Goal: Task Accomplishment & Management: Use online tool/utility

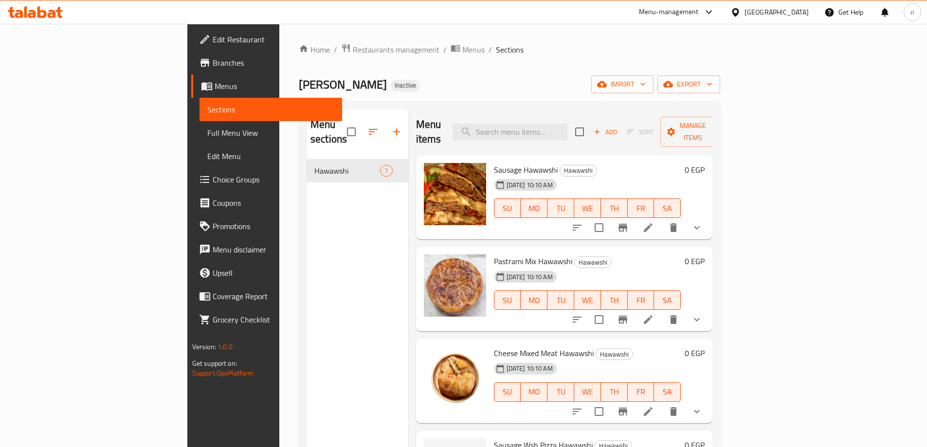
click at [207, 135] on span "Full Menu View" at bounding box center [270, 133] width 127 height 12
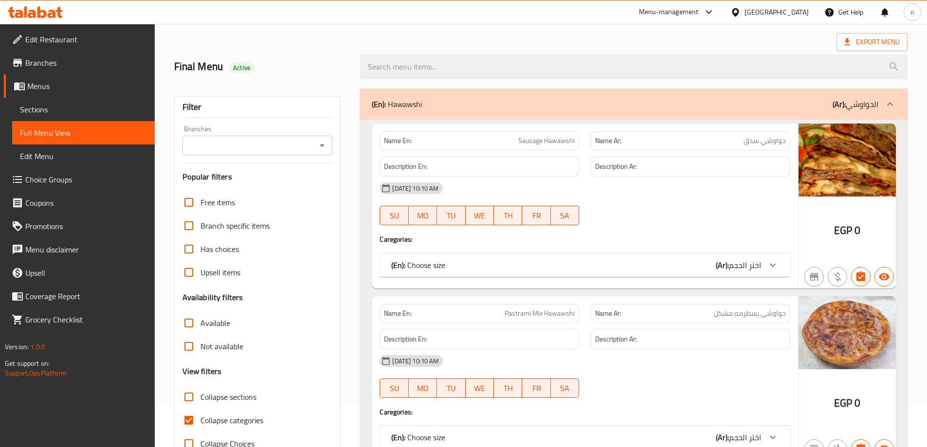
scroll to position [146, 0]
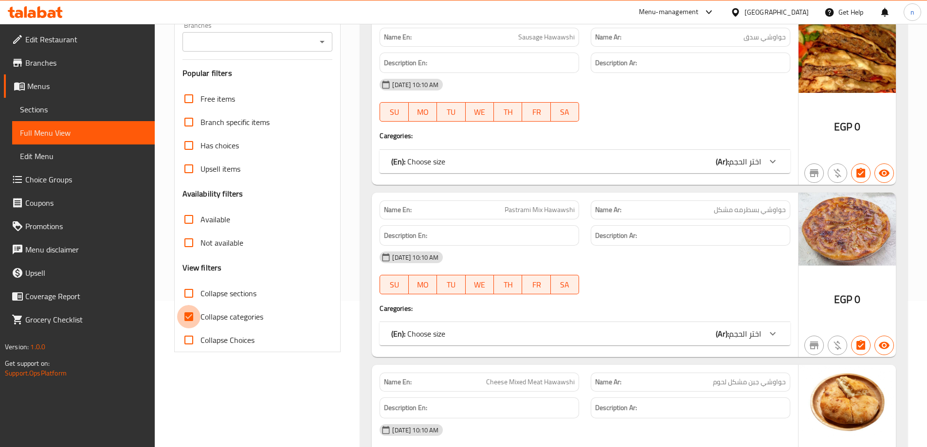
click at [186, 319] on input "Collapse categories" at bounding box center [188, 316] width 23 height 23
checkbox input "false"
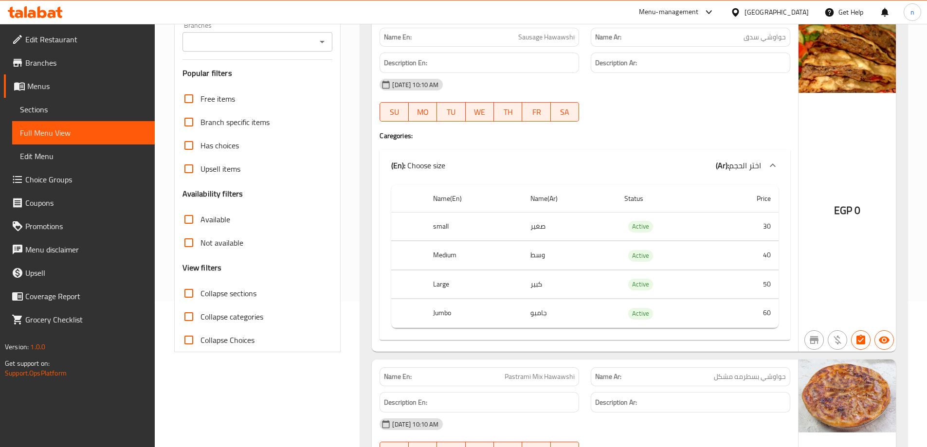
click at [38, 108] on span "Sections" at bounding box center [83, 110] width 127 height 12
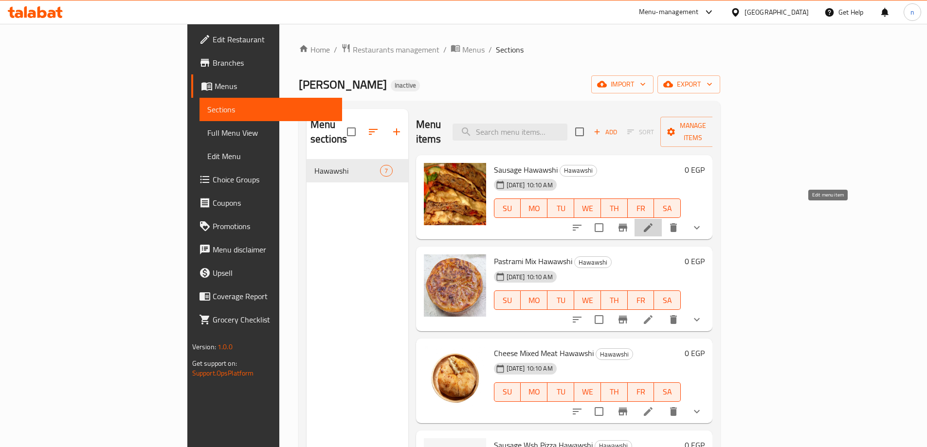
click at [652, 223] on icon at bounding box center [648, 227] width 9 height 9
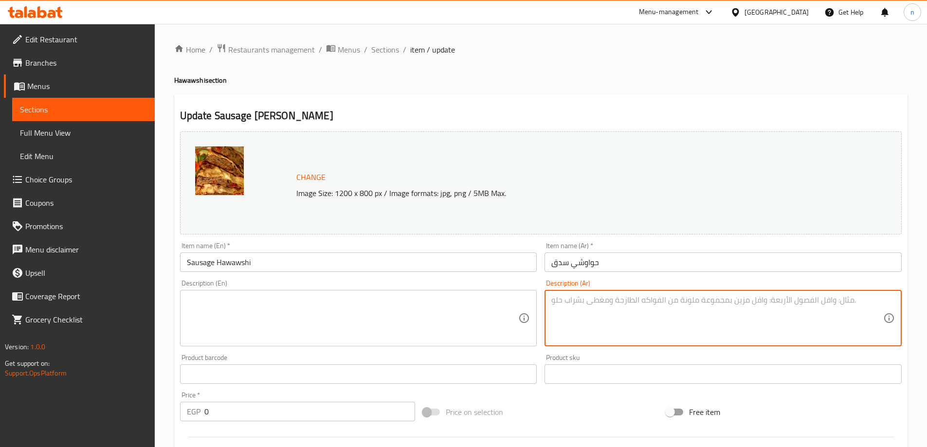
click at [599, 314] on textarea at bounding box center [717, 318] width 332 height 46
paste textarea "حواوشي محشو بلحم مفروم متبل ومتوابل، ُيخبز حتى يصبح مقرم ًشا ويأخذ نكهة لذيذة م…"
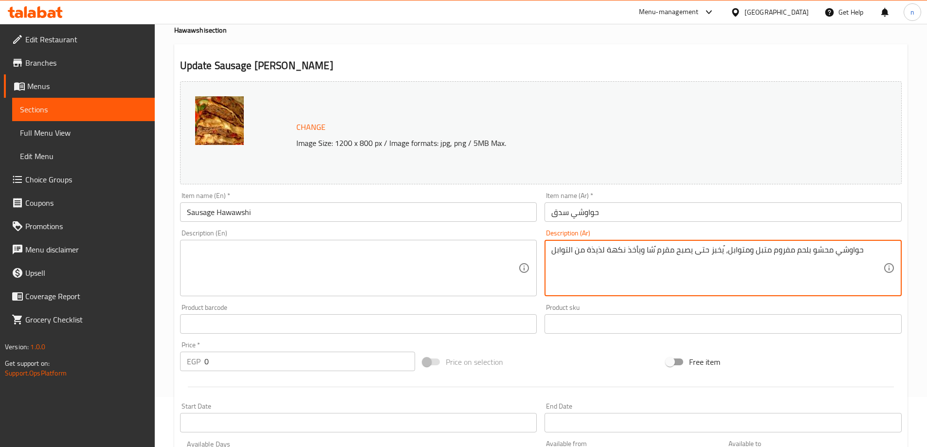
scroll to position [97, 0]
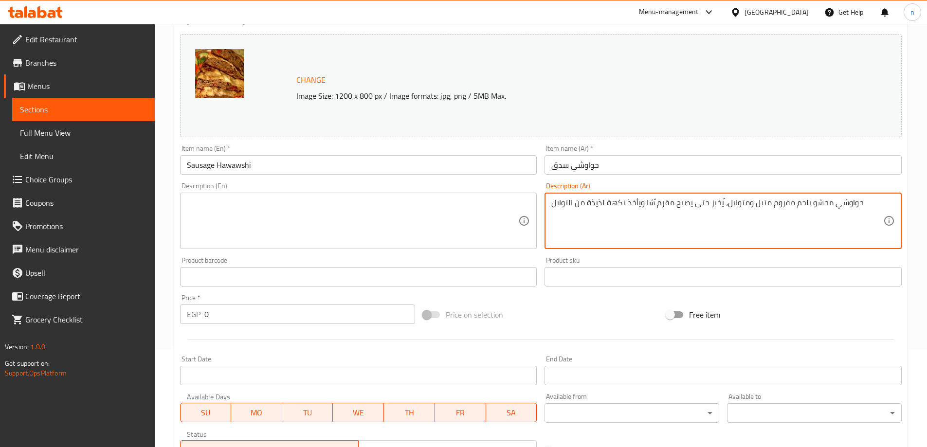
click at [654, 204] on textarea "حواوشي محشو بلحم مفروم متبل ومتوابل، ُيخبز حتى يصبح مقرم ًشا ويأخذ نكهة لذيذة م…" at bounding box center [717, 221] width 332 height 46
click at [651, 204] on textarea "حواوشي محشو بلحم مفروم متبل ومتوابل، ُيخبز حتى يصبح مقرم ًشا ويأخذ نكهة لذيذة م…" at bounding box center [717, 221] width 332 height 46
click at [645, 217] on textarea "حواوشي محشو بلحم مفروم متبل ومتوابل، ُيخبز حتى يصبح مقرمشا ويأخذ نكهة لذيذة من …" at bounding box center [717, 221] width 332 height 46
type textarea "حواوشي محشو بلحم مفروم متبل ومتوابل، ُيخبز حتى يصبح مقرمشا ويأخذ نكهة لذيذة من …"
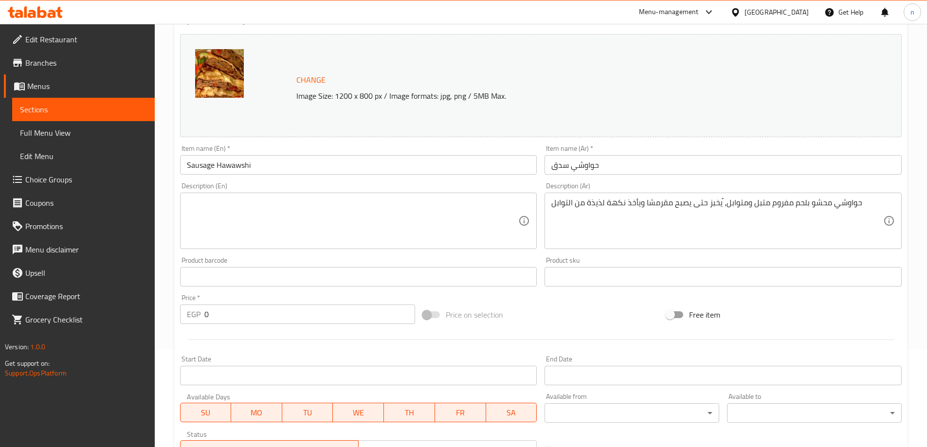
click at [549, 204] on div "حواوشي محشو بلحم مفروم متبل ومتوابل، ُيخبز حتى يصبح مقرمشا ويأخذ نكهة لذيذة من …" at bounding box center [722, 221] width 357 height 56
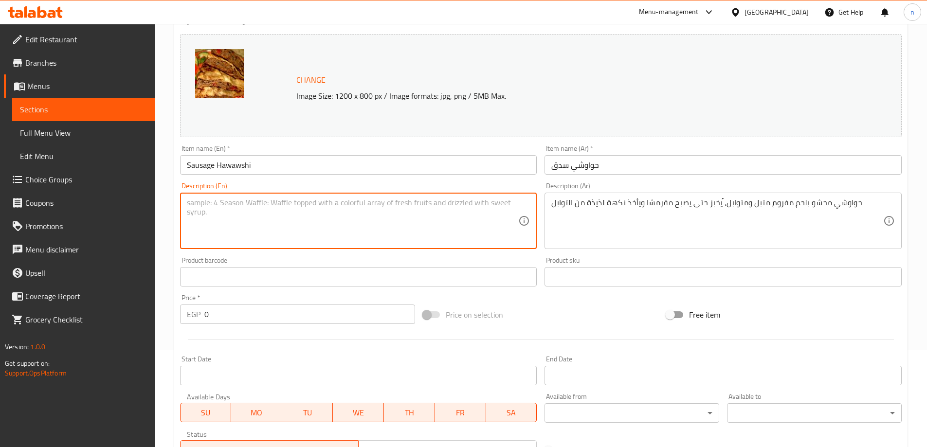
click at [263, 217] on textarea at bounding box center [353, 221] width 332 height 46
paste textarea "Hawawshi is stuffed with spiced minced meat and spices, baked until crispy and …"
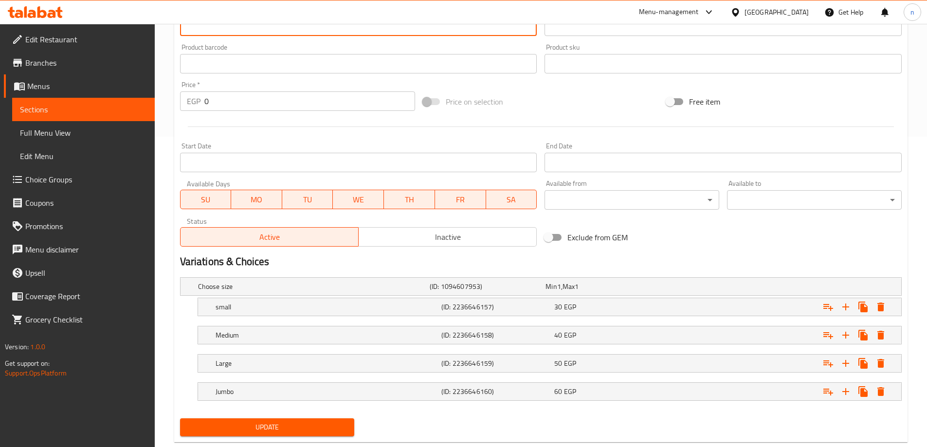
scroll to position [333, 0]
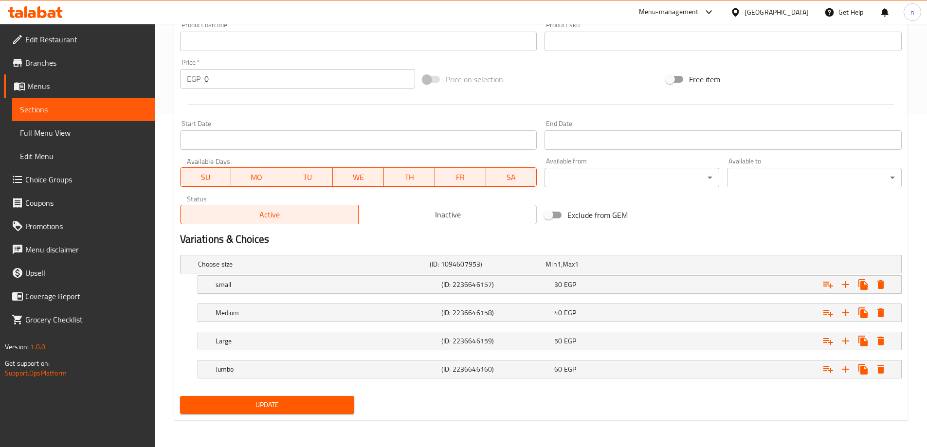
type textarea "Hawawshi is stuffed with spiced minced meat and spices, baked until crispy and …"
click at [301, 411] on span "Update" at bounding box center [267, 405] width 159 height 12
click at [299, 414] on button "Update" at bounding box center [267, 405] width 175 height 18
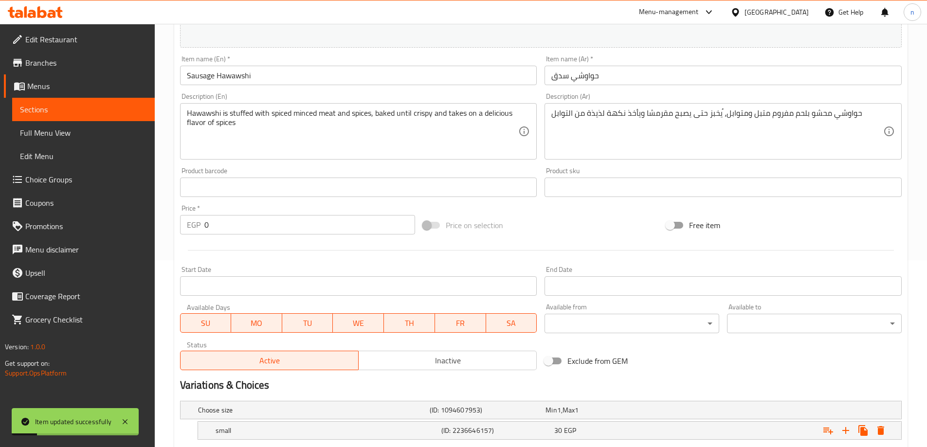
click at [105, 110] on span "Sections" at bounding box center [83, 110] width 127 height 12
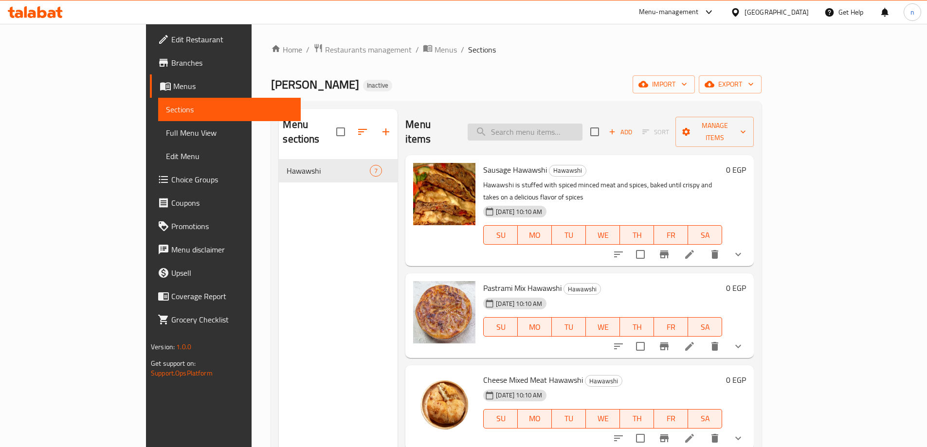
click at [582, 129] on input "search" at bounding box center [525, 132] width 115 height 17
paste input "Sausage Wsh Pizza Hawawshi"
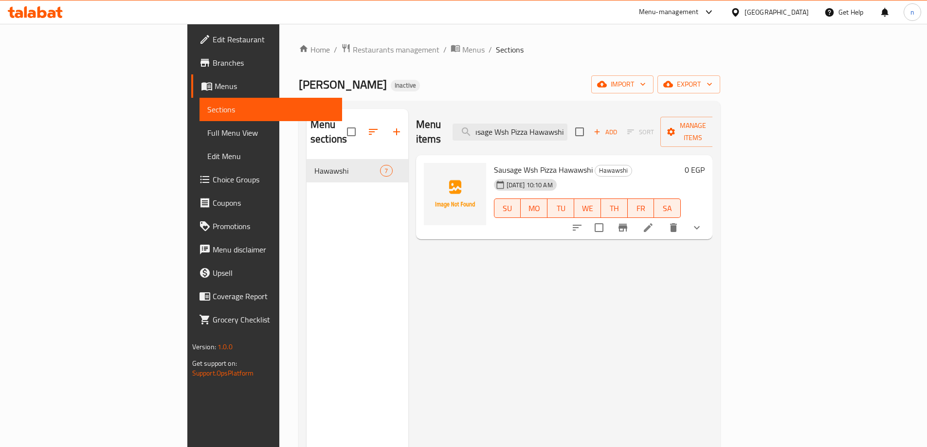
type input "Sausage Wsh Pizza Hawawshi"
click at [654, 222] on icon at bounding box center [648, 228] width 12 height 12
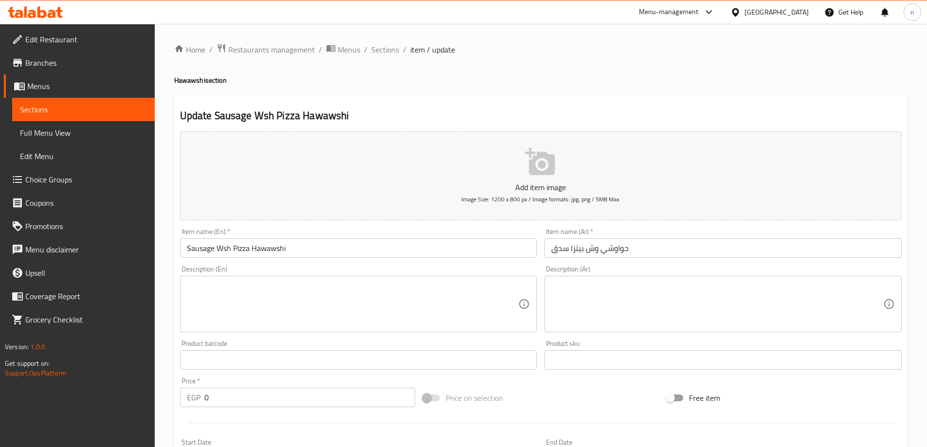
click at [604, 287] on textarea at bounding box center [717, 304] width 332 height 46
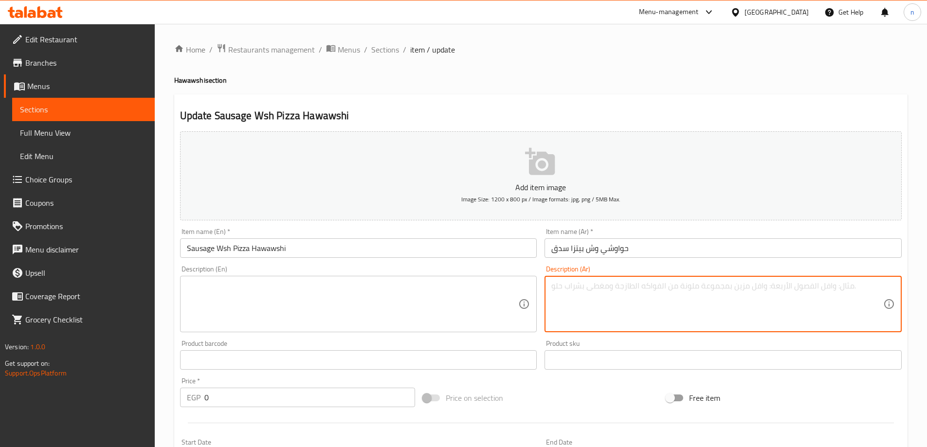
paste textarea "حواوشي على طريقة البيتزا، محشو بلحم متبل، صلصة طماطم، جبن، وربما إضافات** - .أخ…"
type textarea "حواوشي على طريقة البيتزا، محشو بلحم متبل، صلصة طماطم، جبن، وربما إضافات** - .أخ…"
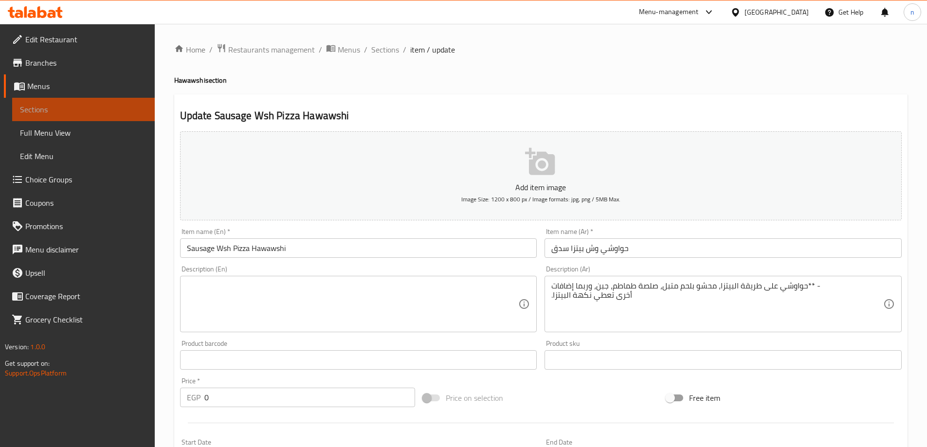
click at [79, 105] on span "Sections" at bounding box center [83, 110] width 127 height 12
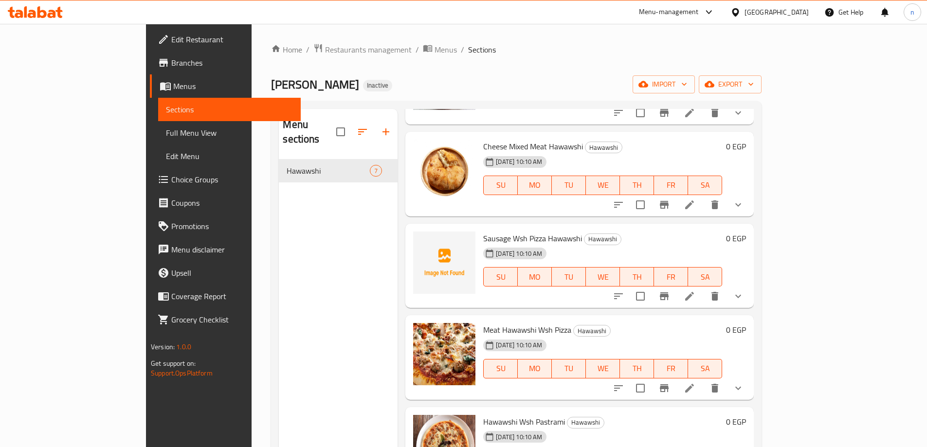
scroll to position [234, 0]
click at [695, 290] on icon at bounding box center [690, 296] width 12 height 12
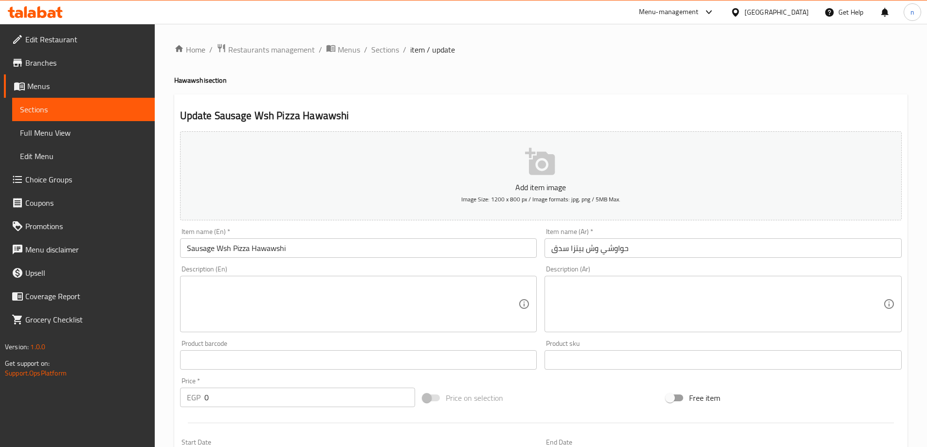
click at [46, 104] on span "Sections" at bounding box center [83, 110] width 127 height 12
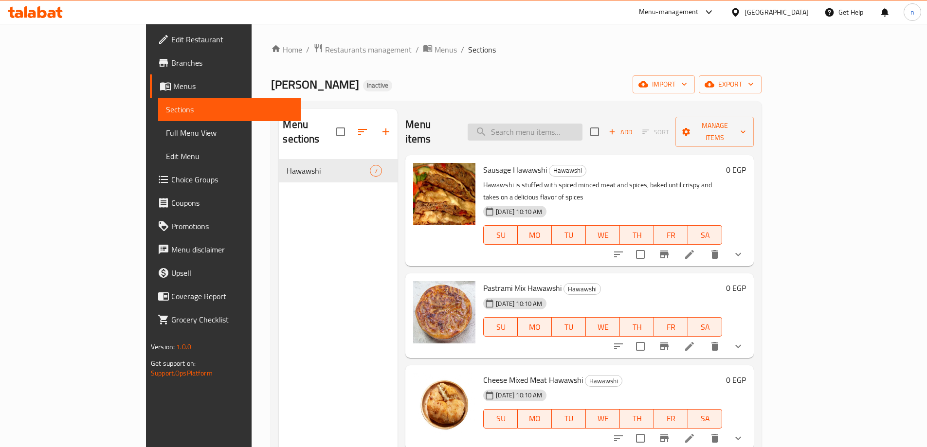
click at [543, 124] on input "search" at bounding box center [525, 132] width 115 height 17
paste input "Meat Hawawshi Wsh Pizza"
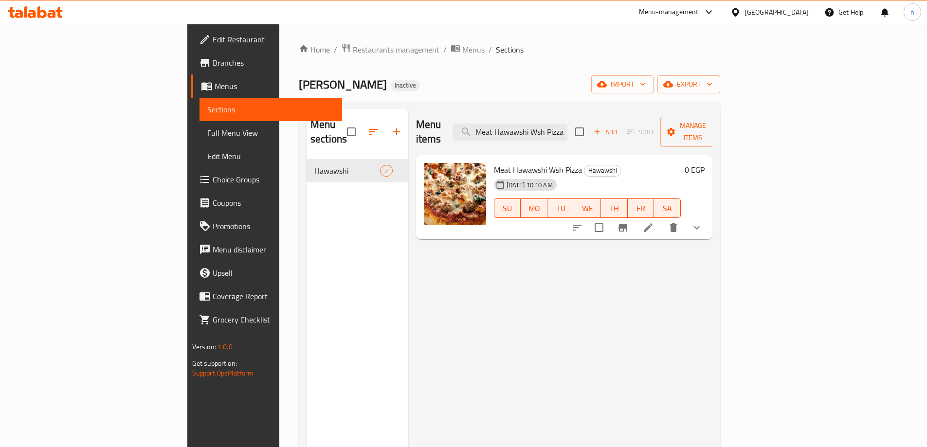
type input "Meat Hawawshi Wsh Pizza"
click at [654, 222] on icon at bounding box center [648, 228] width 12 height 12
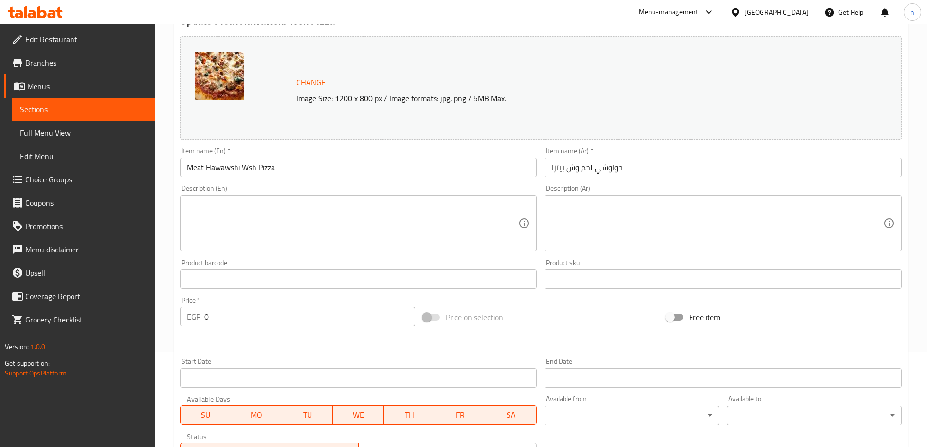
scroll to position [97, 0]
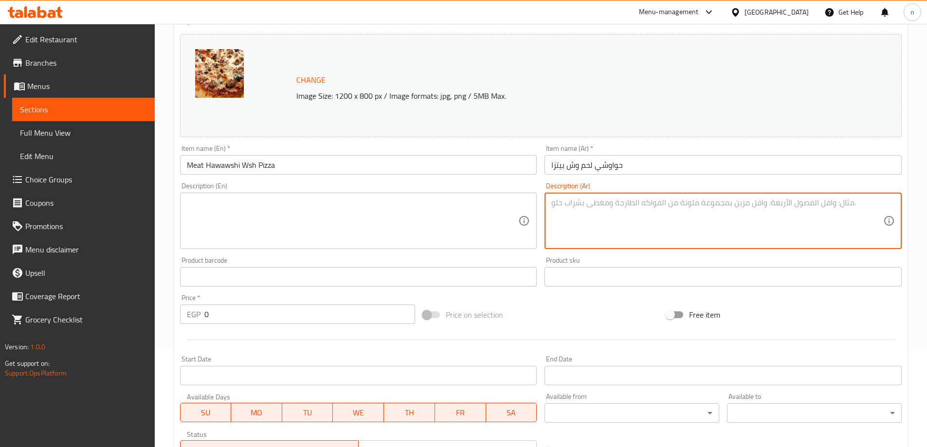
click at [589, 210] on textarea at bounding box center [717, 221] width 332 height 46
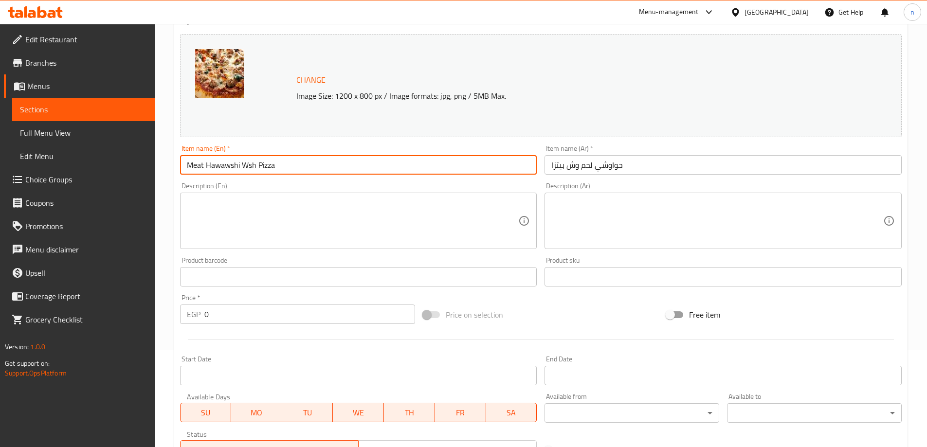
click at [254, 167] on input "Meat Hawawshi Wsh Pizza" at bounding box center [358, 164] width 357 height 19
click at [31, 104] on span "Sections" at bounding box center [83, 110] width 127 height 12
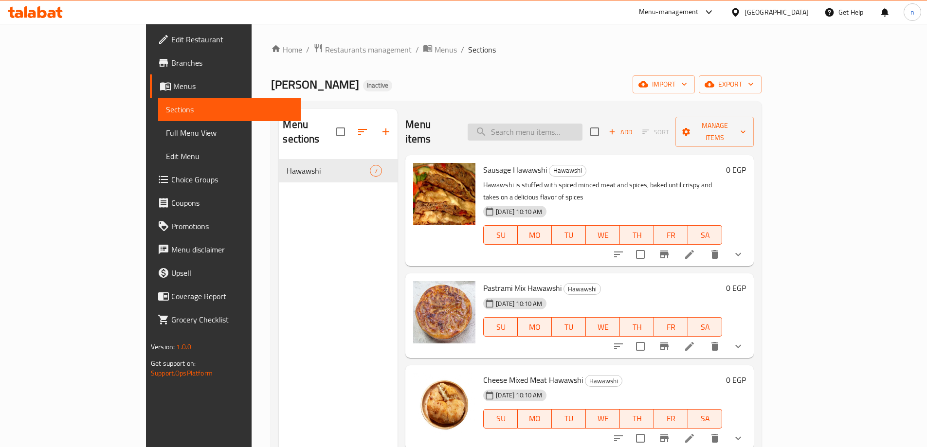
click at [582, 124] on input "search" at bounding box center [525, 132] width 115 height 17
paste input "Hawawshi Wsh Pastrami"
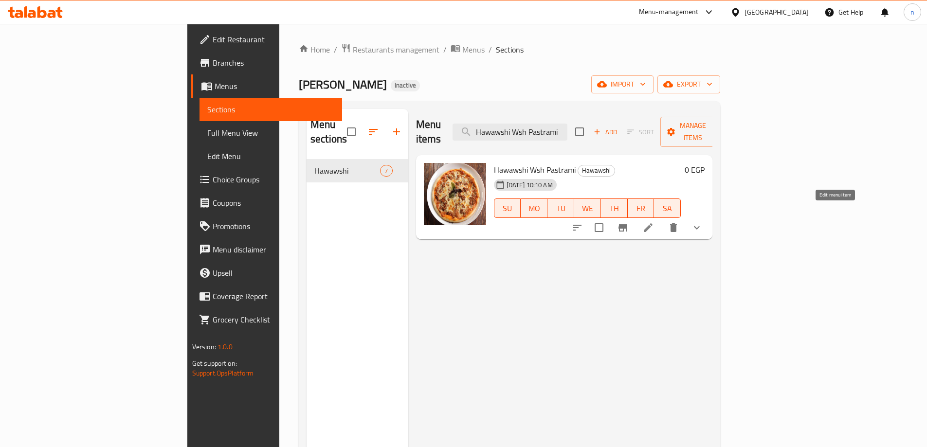
type input "Hawawshi Wsh Pastrami"
click at [652, 223] on icon at bounding box center [648, 227] width 9 height 9
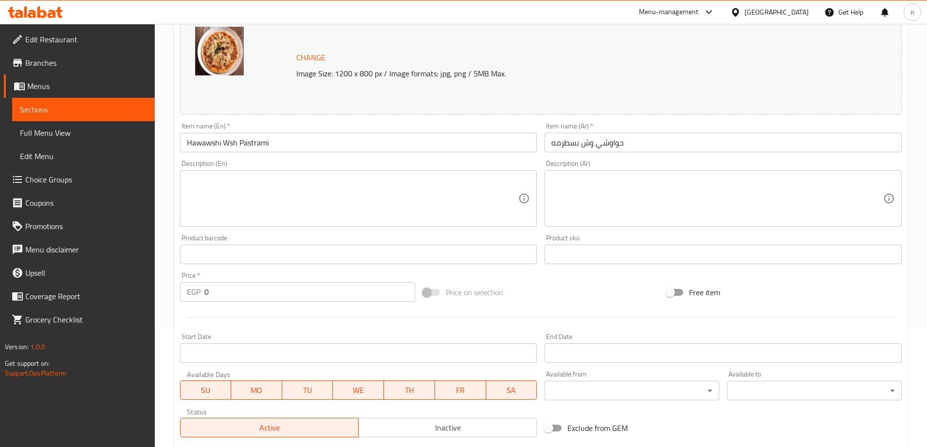
scroll to position [49, 0]
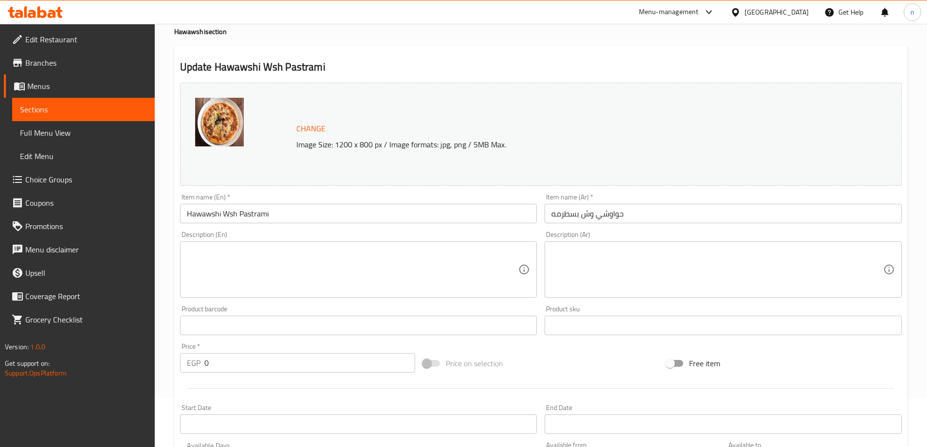
click at [617, 270] on textarea at bounding box center [717, 270] width 332 height 46
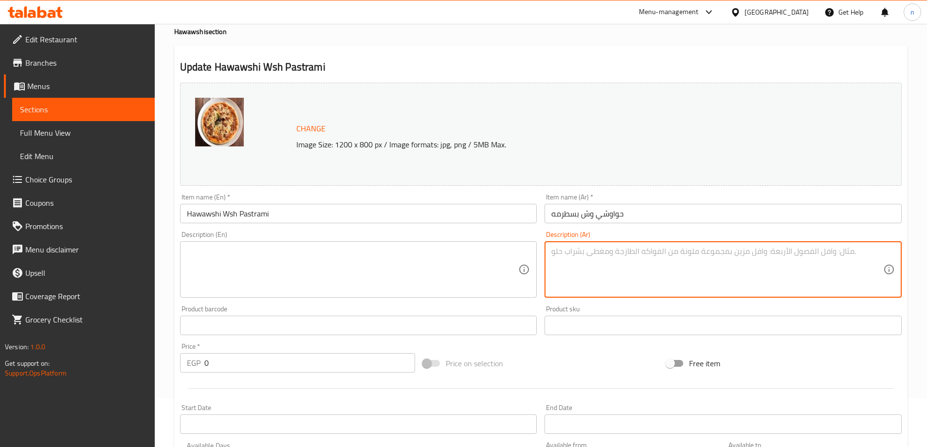
paste textarea "* حواوشي بأسلوب البيتزا، محشو بشرائح البسطرمة، جبن، وصلصة طماطم، ليمنح نكهة** -…"
drag, startPoint x: 823, startPoint y: 252, endPoint x: 841, endPoint y: 253, distance: 18.1
click at [841, 253] on textarea "* حواوشي بأسلوب البيتزا، محشو بشرائح البسطرمة، جبن، وصلصة طماطم، ليمنح نكهة** -…" at bounding box center [717, 270] width 332 height 46
drag, startPoint x: 554, startPoint y: 252, endPoint x: 528, endPoint y: 252, distance: 25.8
click at [528, 252] on div "Change Image Size: 1200 x 800 px / Image formats: jpg, png / 5MB Max. Item name…" at bounding box center [540, 295] width 729 height 433
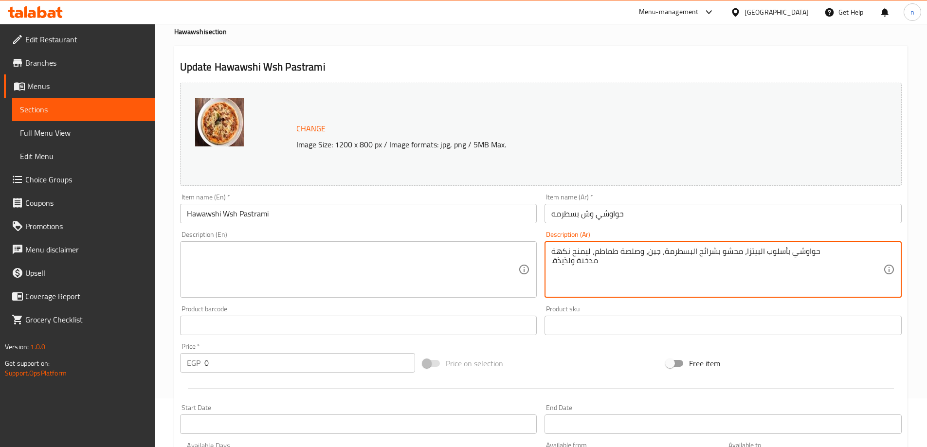
click at [691, 253] on textarea "حواوشي بأسلوب البيتزا، محشو بشرائح البسطرمة، جبن، وصلصة طماطم، ليمنح نكهة .مدخن…" at bounding box center [717, 270] width 332 height 46
drag, startPoint x: 822, startPoint y: 253, endPoint x: 558, endPoint y: 263, distance: 264.4
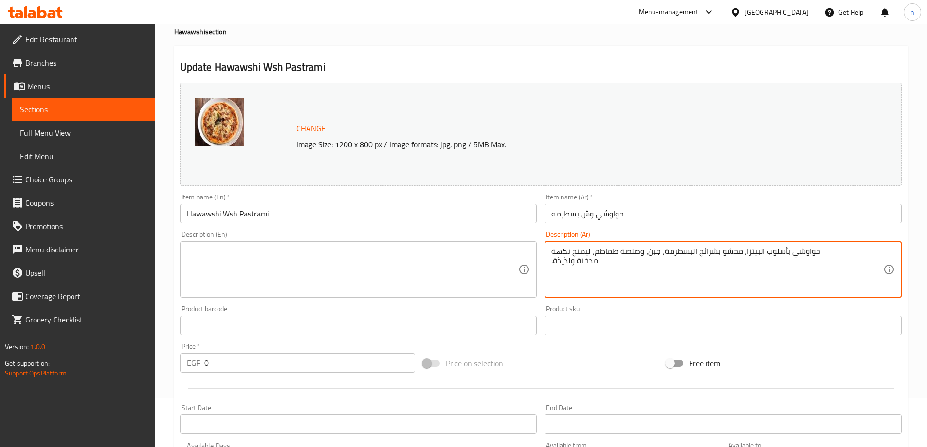
click at [558, 263] on textarea "حواوشي بأسلوب البيتزا، محشو بشرائح البسطرمة، جبن، وصلصة طماطم، ليمنح نكهة .مدخن…" at bounding box center [717, 270] width 332 height 46
type textarea "حواوشي بأسلوب البيتزا، محشو بشرائح البسطرمة، جبن، وصلصة طماطم، ليمنح نكهة .مدخن…"
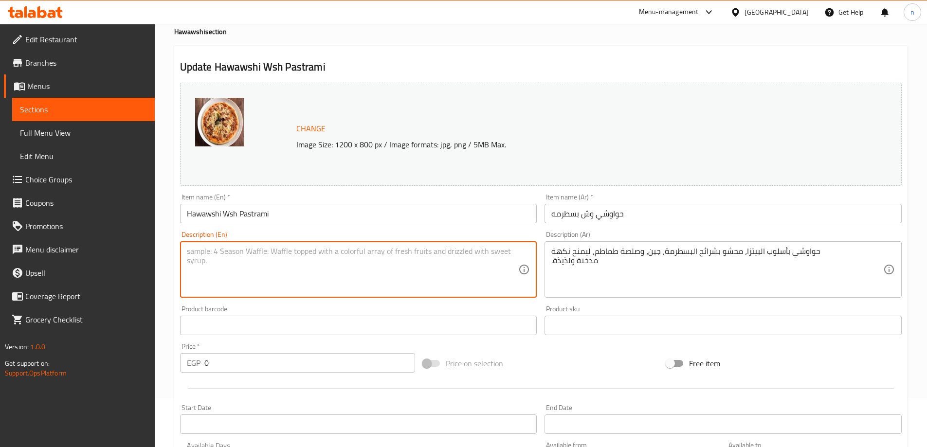
click at [338, 270] on textarea at bounding box center [353, 270] width 332 height 46
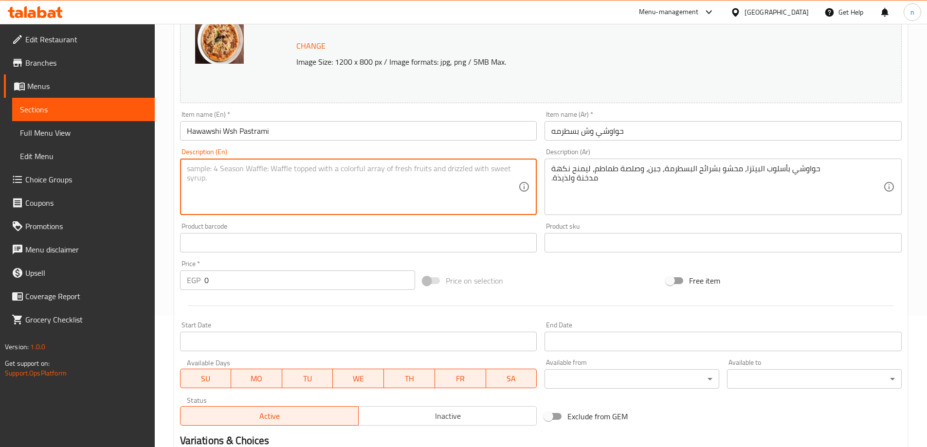
scroll to position [146, 0]
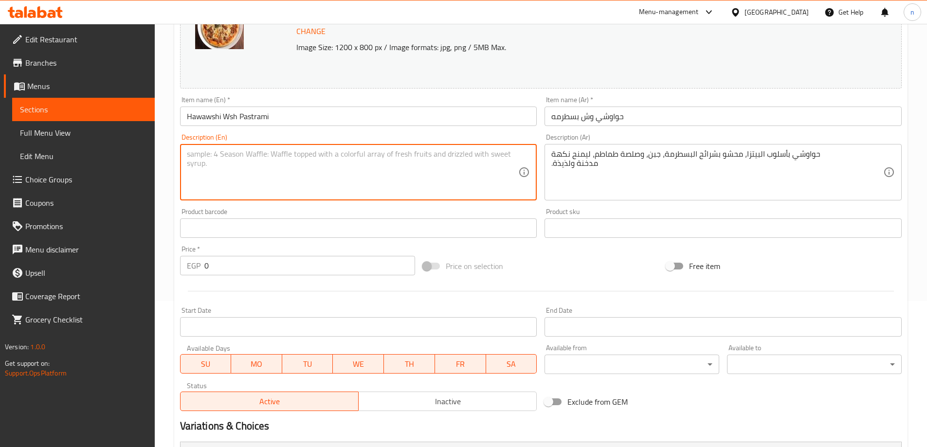
paste textarea "* Pizza-style hawawshi, stuffed with pastrami slices, cheese, and tomato sauce,…"
drag, startPoint x: 490, startPoint y: 155, endPoint x: 513, endPoint y: 154, distance: 22.4
click at [513, 154] on textarea "* Pizza-style hawawshi, stuffed with pastrami slices, cheese, and tomato sauce,…" at bounding box center [353, 172] width 332 height 46
drag, startPoint x: 190, startPoint y: 153, endPoint x: 179, endPoint y: 152, distance: 11.2
click at [179, 152] on div "Description (En) * Pizza-style hawawshi, stuffed with pastrami slices, cheese, …" at bounding box center [358, 167] width 365 height 74
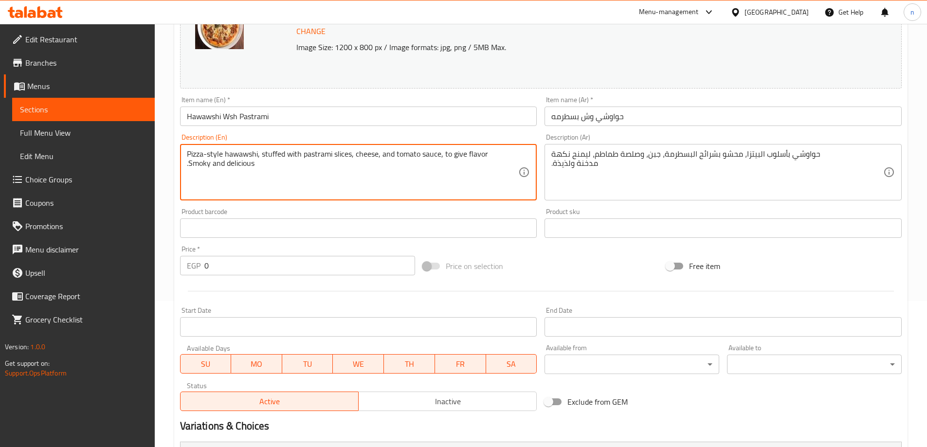
click at [210, 155] on textarea "Pizza-style hawawshi, stuffed with pastrami slices, cheese, and tomato sauce, t…" at bounding box center [353, 172] width 332 height 46
click at [239, 150] on textarea "Pizza style hawawshi, stuffed with pastrami slices, cheese, and tomato sauce, t…" at bounding box center [353, 172] width 332 height 46
type textarea "Pizza style hawawshi, stuffed with pastrami slices, cheese, and tomato sauce, t…"
drag, startPoint x: 242, startPoint y: 155, endPoint x: 214, endPoint y: 185, distance: 41.3
click at [214, 185] on textarea "Pizza style hawawshi, stuffed with pastrami slices, cheese, and tomato sauce, t…" at bounding box center [353, 172] width 332 height 46
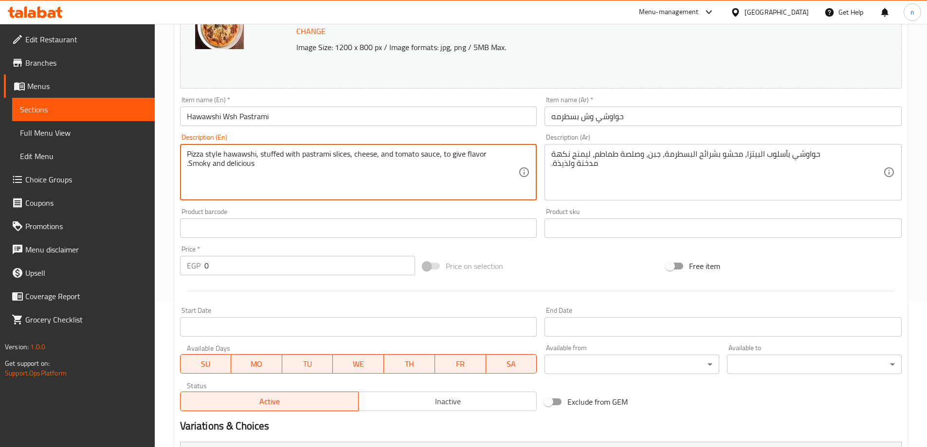
click at [321, 152] on textarea "Pizza style hawawshi, stuffed with pastrami slices, cheese, and tomato sauce, t…" at bounding box center [353, 172] width 332 height 46
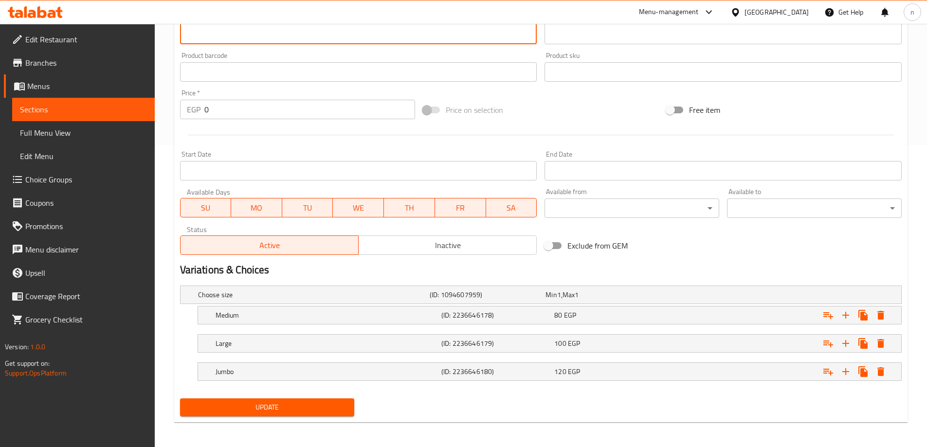
scroll to position [305, 0]
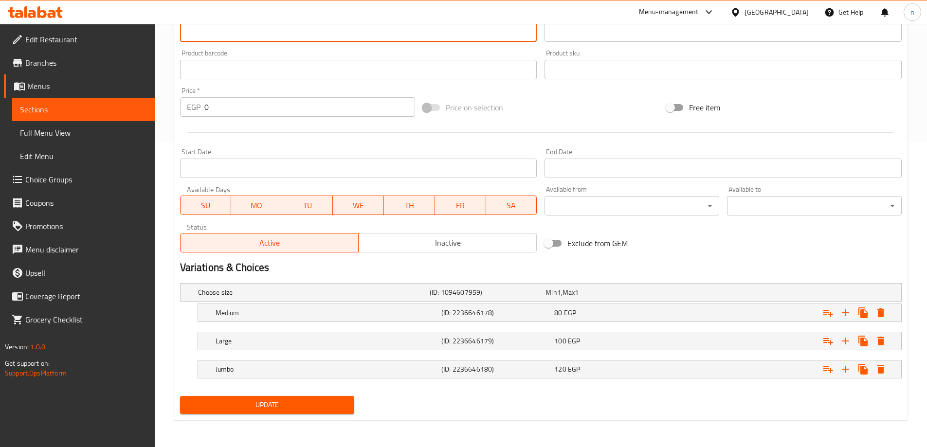
click at [335, 413] on button "Update" at bounding box center [267, 405] width 175 height 18
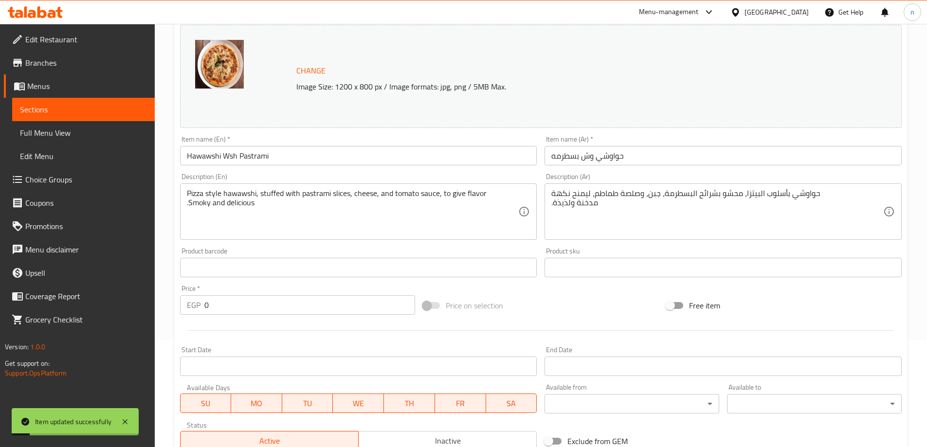
scroll to position [61, 0]
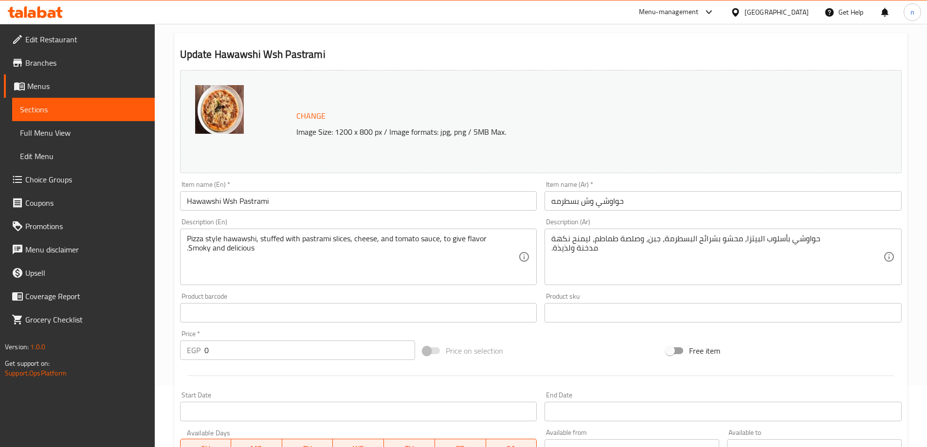
click at [62, 112] on span "Sections" at bounding box center [83, 110] width 127 height 12
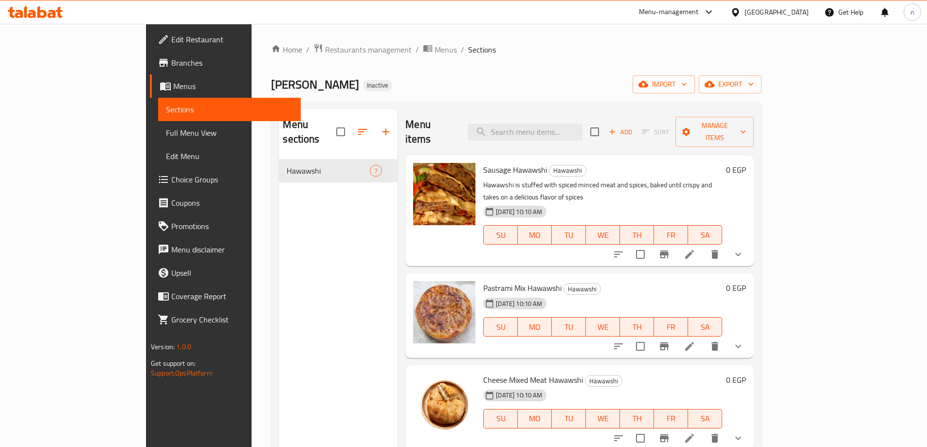
click at [695, 249] on icon at bounding box center [690, 255] width 12 height 12
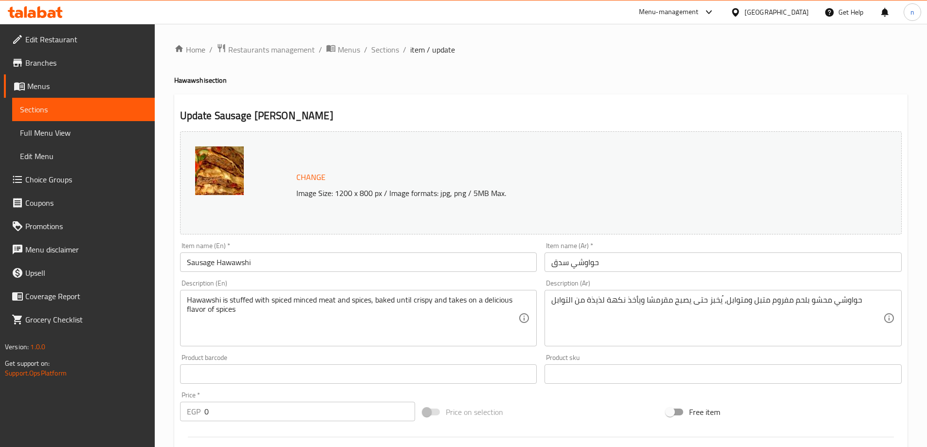
scroll to position [146, 0]
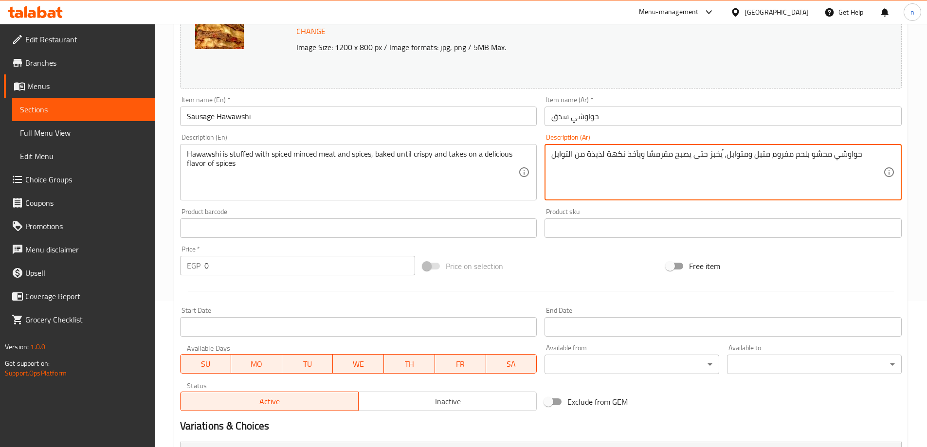
click at [674, 158] on textarea "حواوشي محشو بلحم مفروم متبل ومتوابل، ُيخبز حتى يصبح مقرمشا ويأخذ نكهة لذيذة من …" at bounding box center [717, 172] width 332 height 46
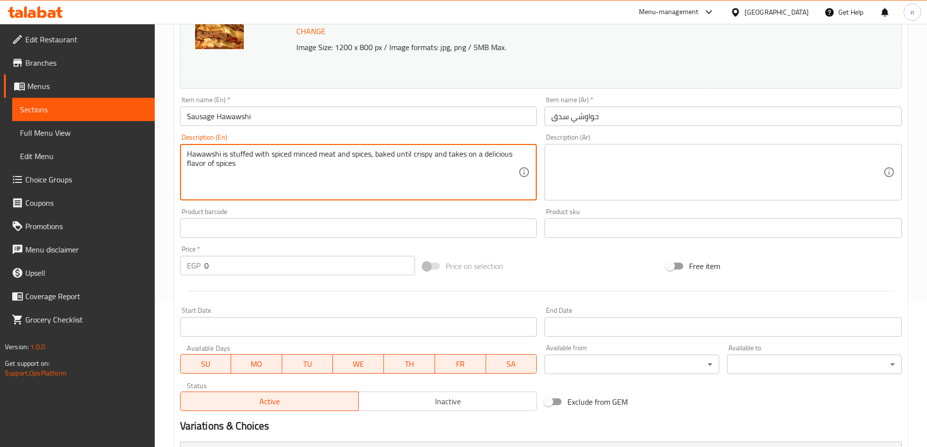
click at [421, 158] on textarea "Hawawshi is stuffed with spiced minced meat and spices, baked until crispy and …" at bounding box center [353, 172] width 332 height 46
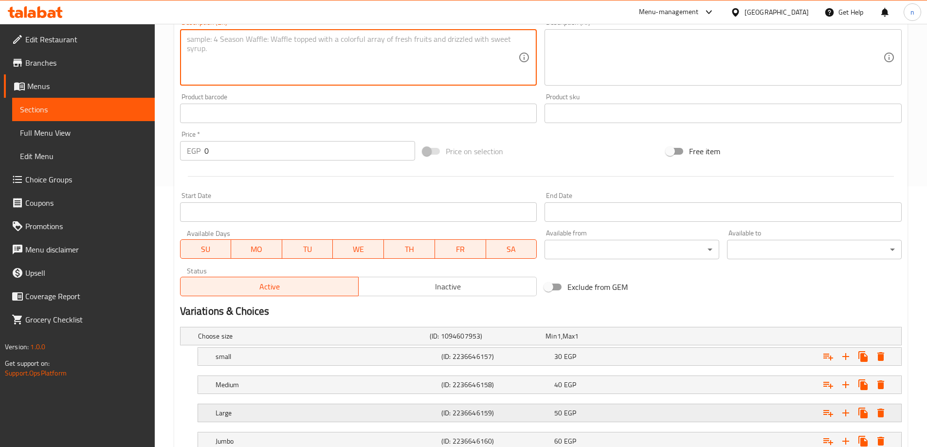
scroll to position [333, 0]
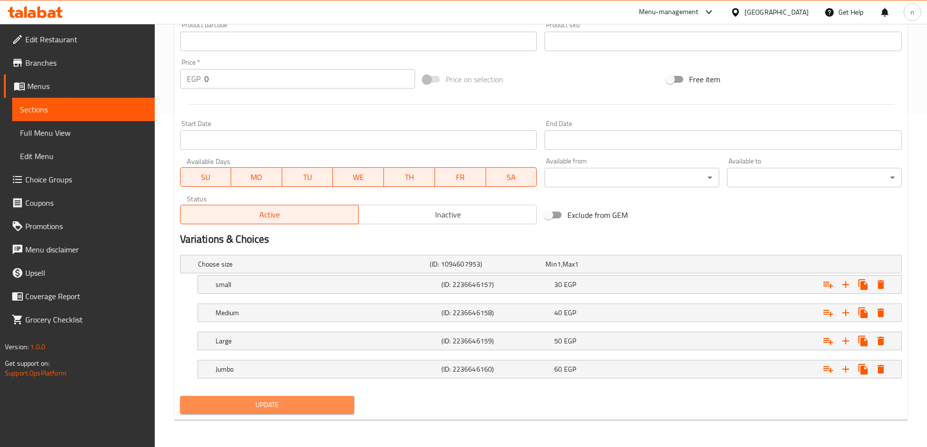
click at [320, 402] on span "Update" at bounding box center [267, 405] width 159 height 12
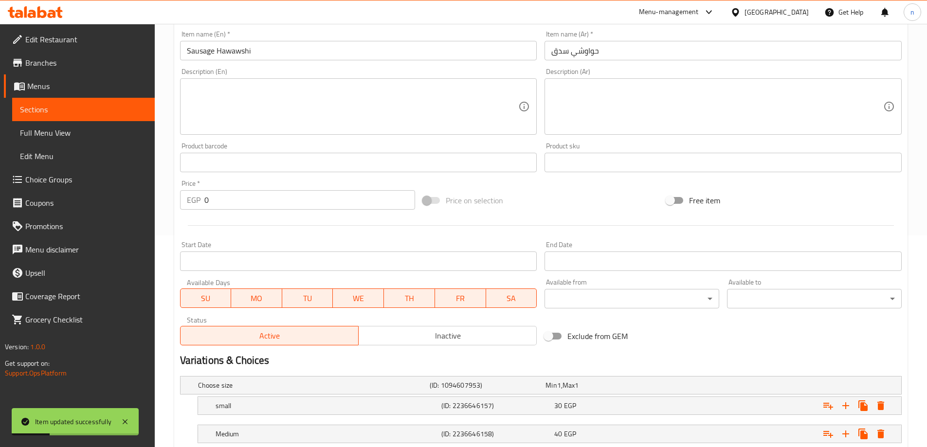
scroll to position [138, 0]
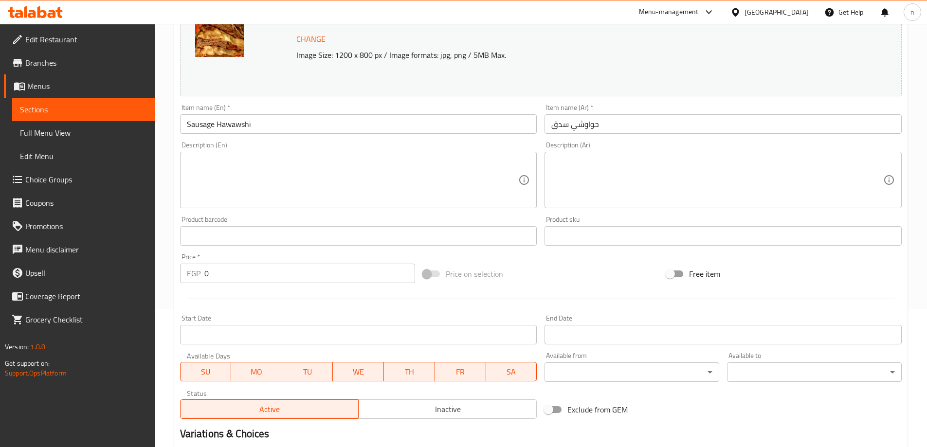
click at [57, 102] on link "Sections" at bounding box center [83, 109] width 143 height 23
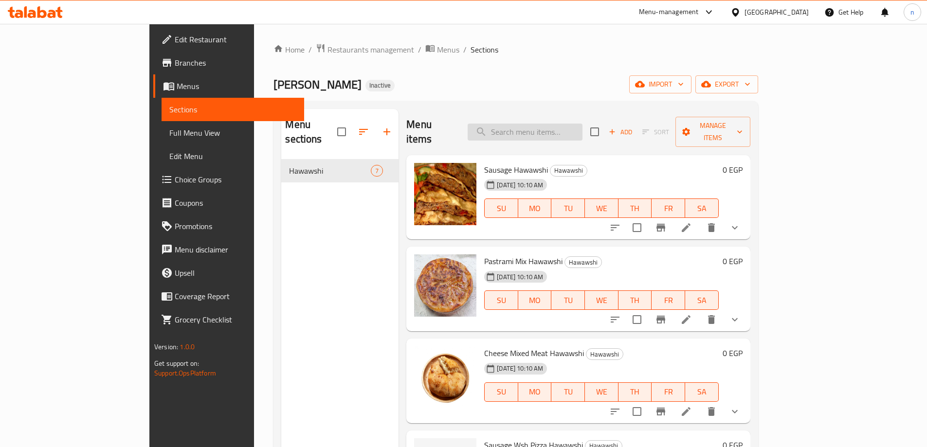
click at [569, 124] on input "search" at bounding box center [525, 132] width 115 height 17
paste input "Hawawshi Wsh Pastrami"
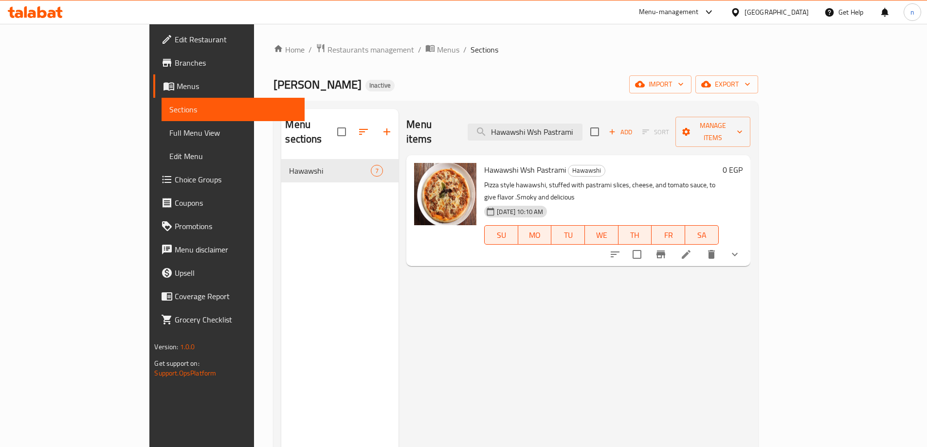
type input "Hawawshi Wsh Pastrami"
click at [692, 249] on icon at bounding box center [686, 255] width 12 height 12
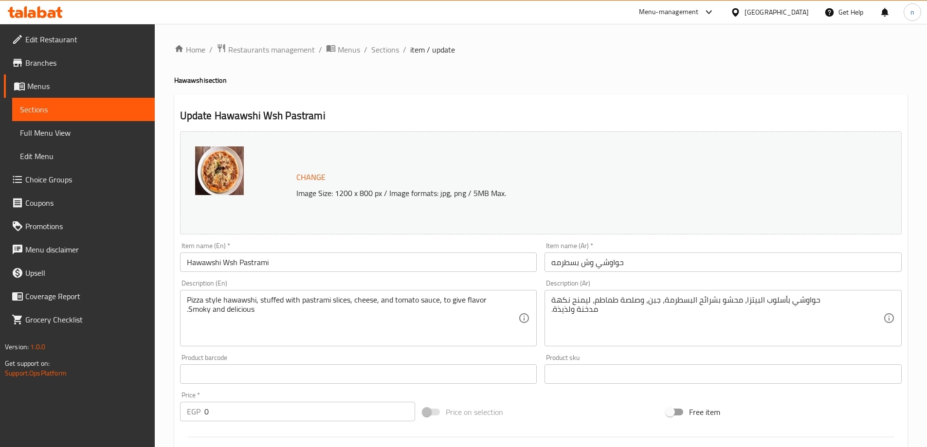
scroll to position [49, 0]
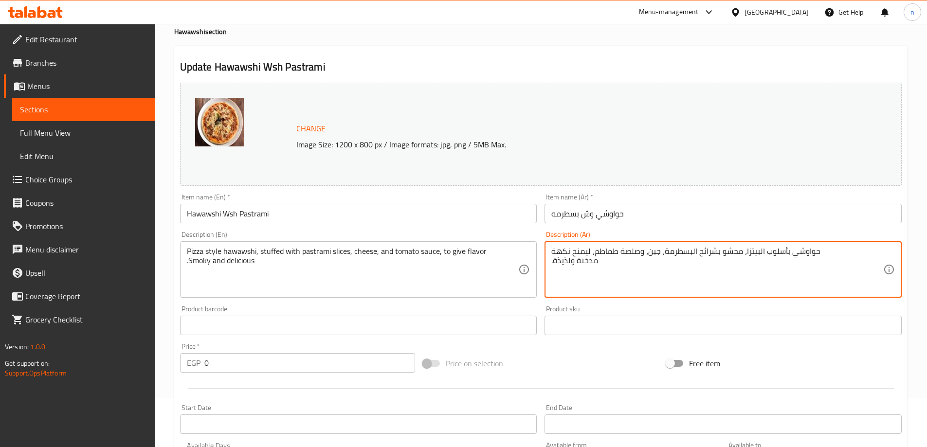
click at [615, 254] on textarea "حواوشي بأسلوب البيتزا، محشو بشرائح البسطرمة، جبن، وصلصة طماطم، ليمنح نكهة .مدخن…" at bounding box center [717, 270] width 332 height 46
type textarea ".مدخنة ولذيذة"
click at [571, 252] on textarea ".مدخنة ولذيذة" at bounding box center [717, 270] width 332 height 46
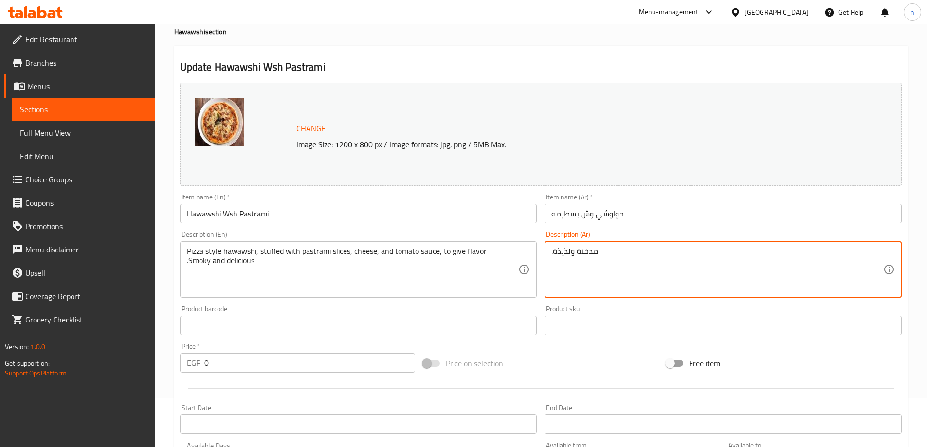
click at [571, 252] on textarea ".مدخنة ولذيذة" at bounding box center [717, 270] width 332 height 46
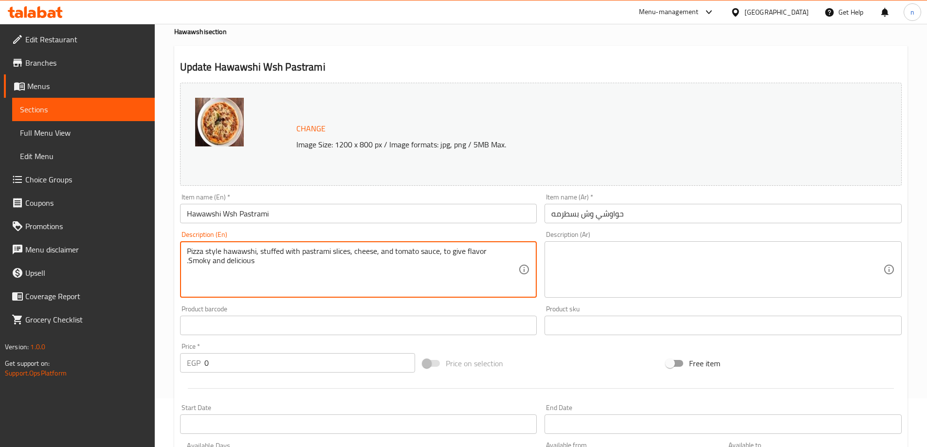
click at [422, 257] on textarea "Pizza style hawawshi, stuffed with pastrami slices, cheese, and tomato sauce, t…" at bounding box center [353, 270] width 332 height 46
type textarea ".Smoky and delicious"
click at [239, 254] on textarea ".Smoky and delicious" at bounding box center [353, 270] width 332 height 46
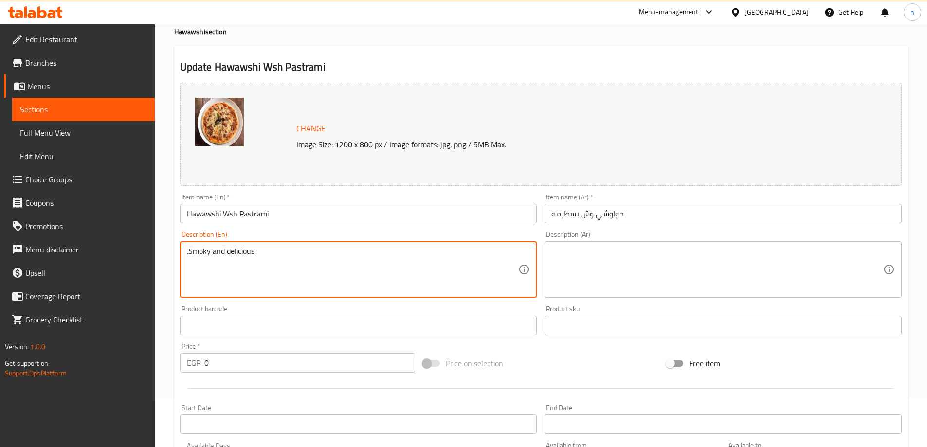
click at [239, 254] on textarea ".Smoky and delicious" at bounding box center [353, 270] width 332 height 46
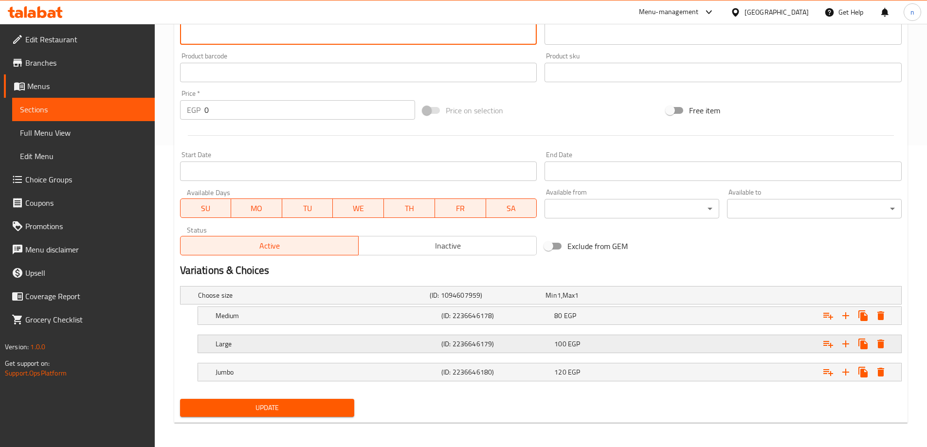
scroll to position [305, 0]
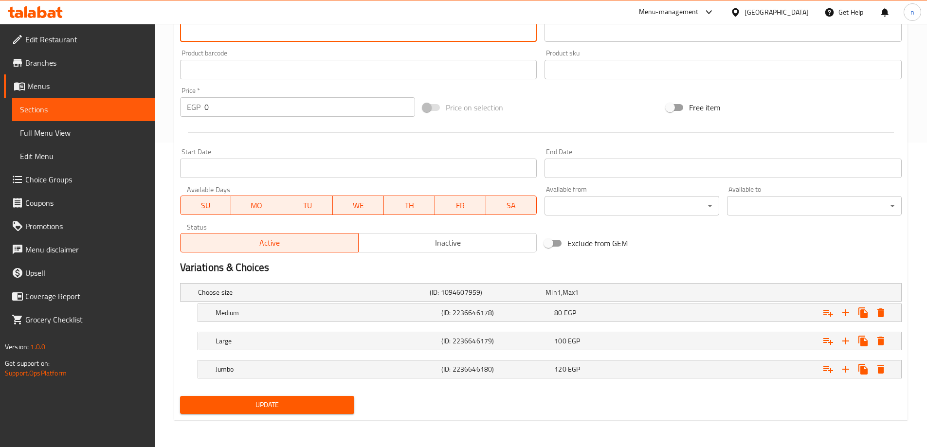
click at [292, 405] on span "Update" at bounding box center [267, 405] width 159 height 12
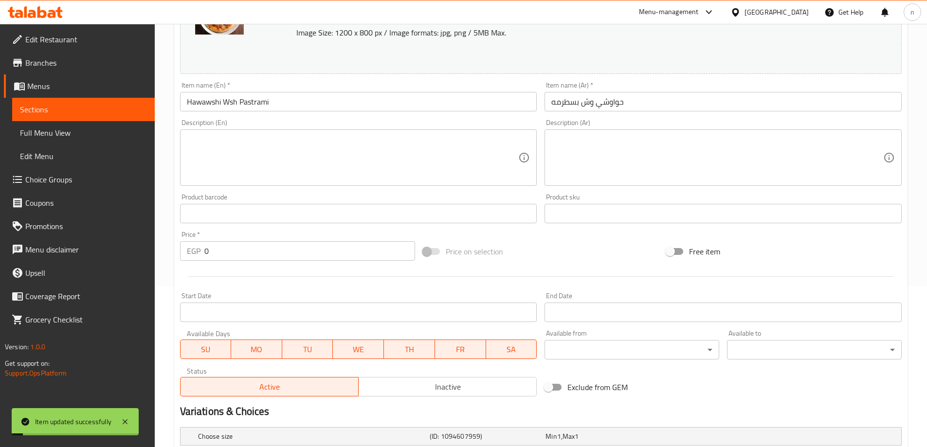
scroll to position [159, 0]
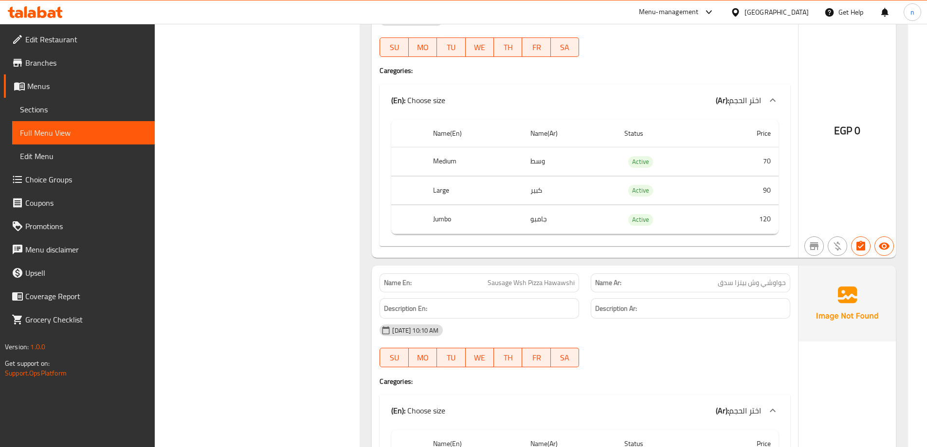
scroll to position [1022, 0]
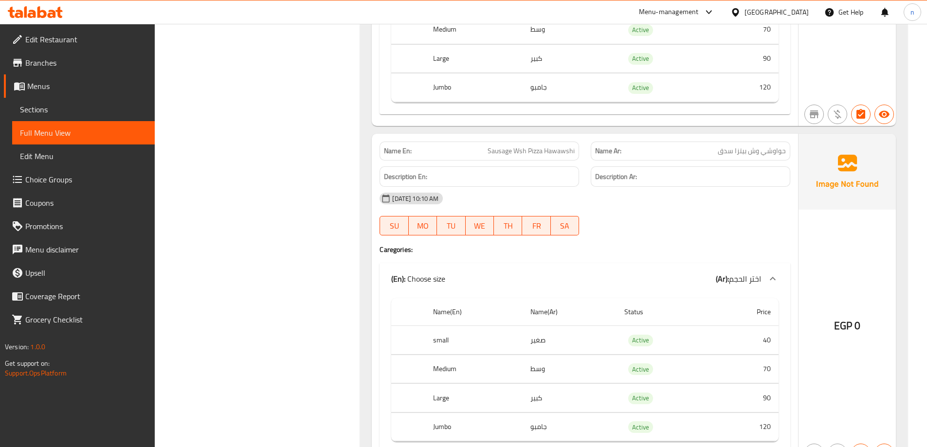
click at [543, 151] on span "Sausage Wsh Pizza Hawawshi" at bounding box center [531, 151] width 87 height 10
copy span "Sausage Wsh Pizza Hawawshi"
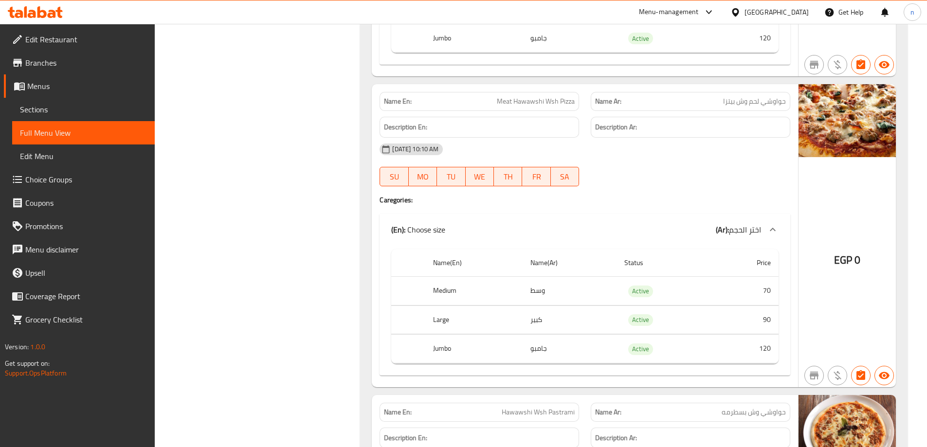
scroll to position [1411, 0]
click at [545, 106] on span "Meat Hawawshi Wsh Pizza" at bounding box center [536, 101] width 78 height 10
copy span "Meat Hawawshi Wsh Pizza"
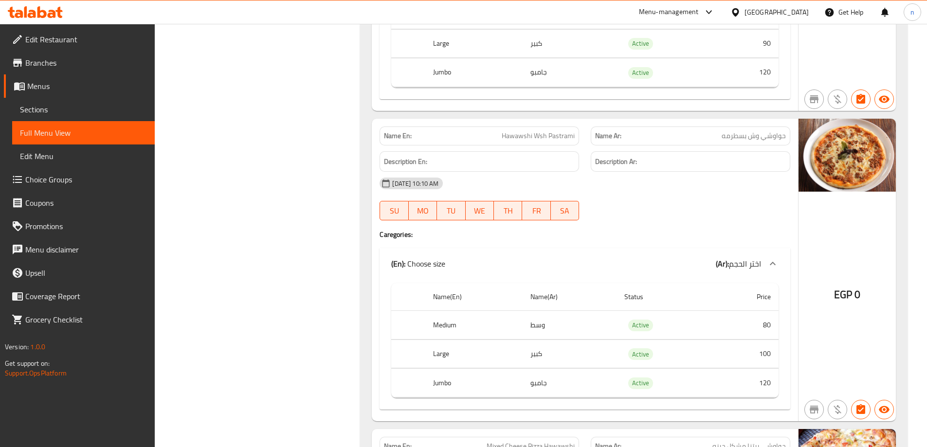
scroll to position [1703, 0]
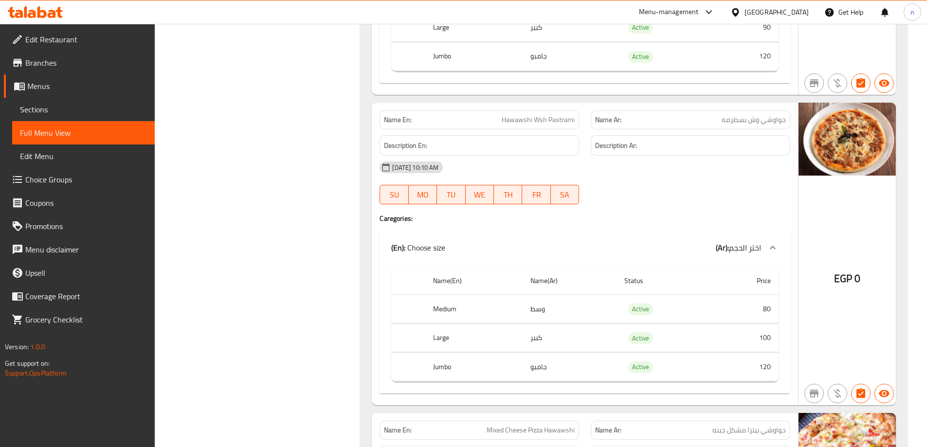
click at [534, 118] on span "Hawawshi Wsh Pastrami" at bounding box center [538, 120] width 73 height 10
copy span "Hawawshi Wsh Pastrami"
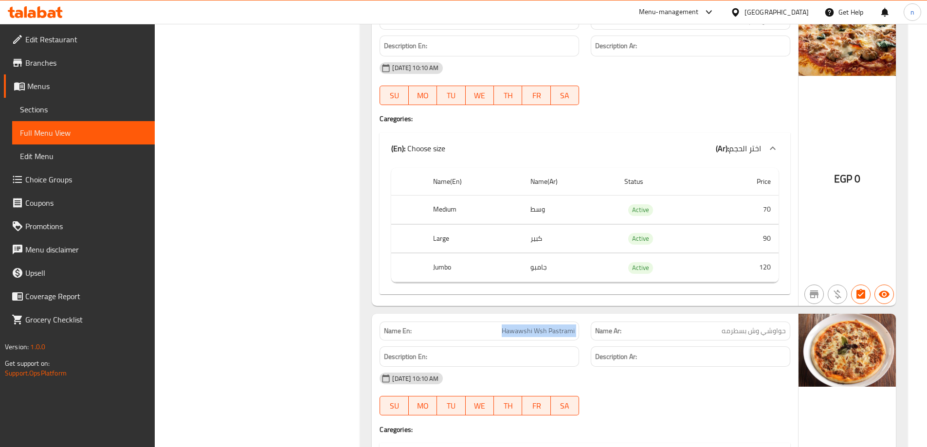
scroll to position [1572, 0]
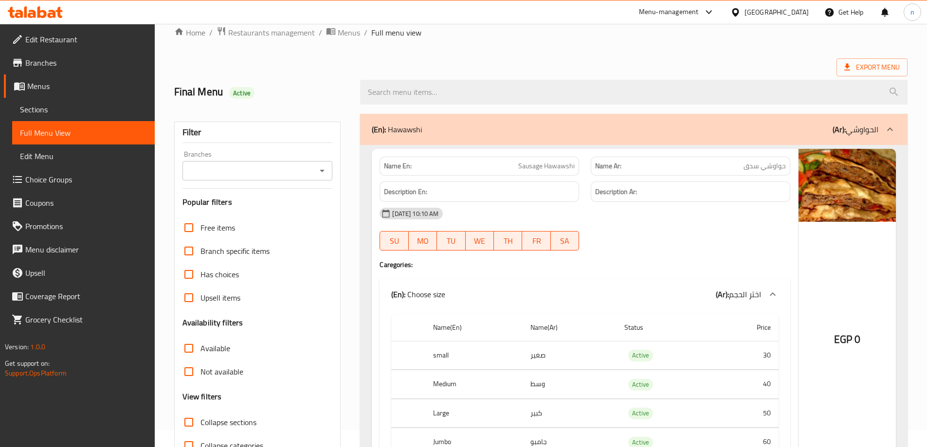
scroll to position [0, 0]
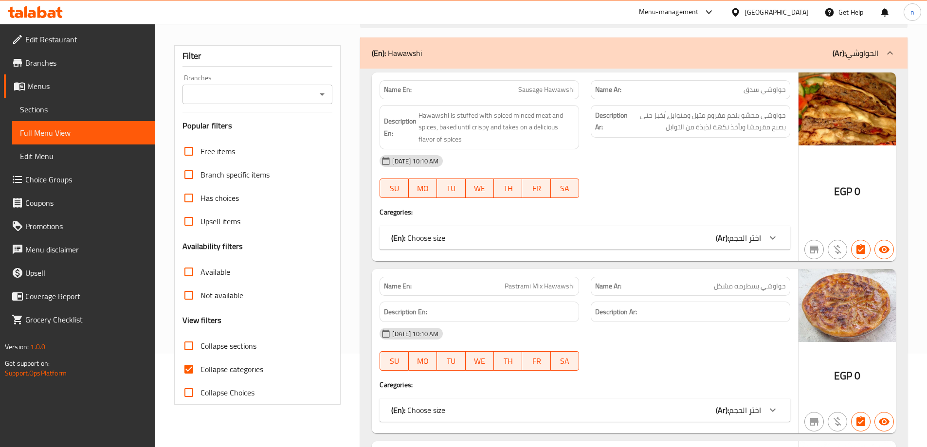
scroll to position [97, 0]
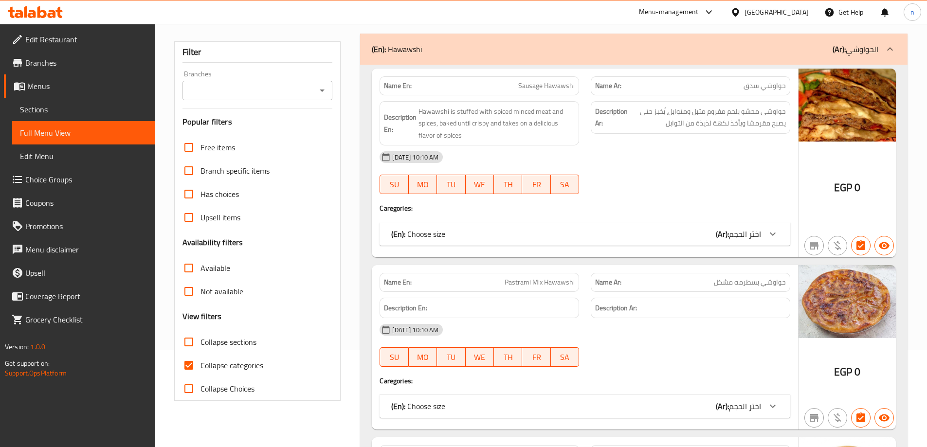
click at [529, 87] on span "Sausage Hawawshi" at bounding box center [546, 86] width 56 height 10
copy span "Sausage Hawawshi"
click at [745, 179] on div "17-08-2025 10:10 AM SU MO TU WE TH FR SA" at bounding box center [585, 172] width 422 height 54
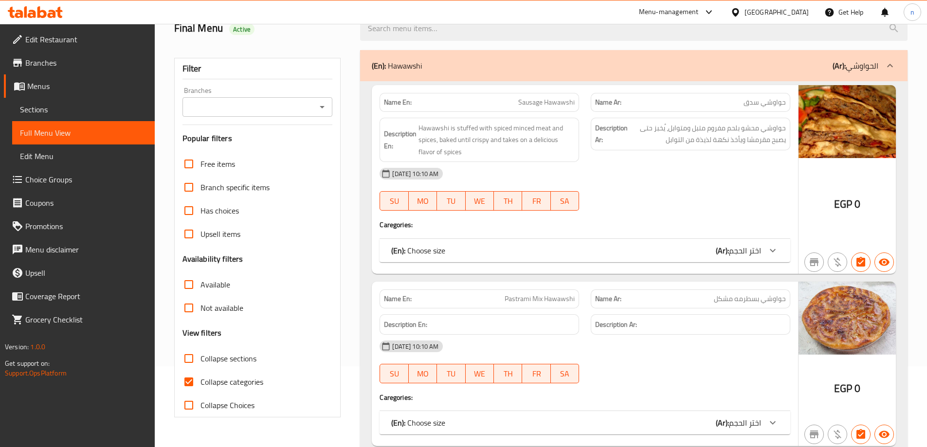
scroll to position [0, 0]
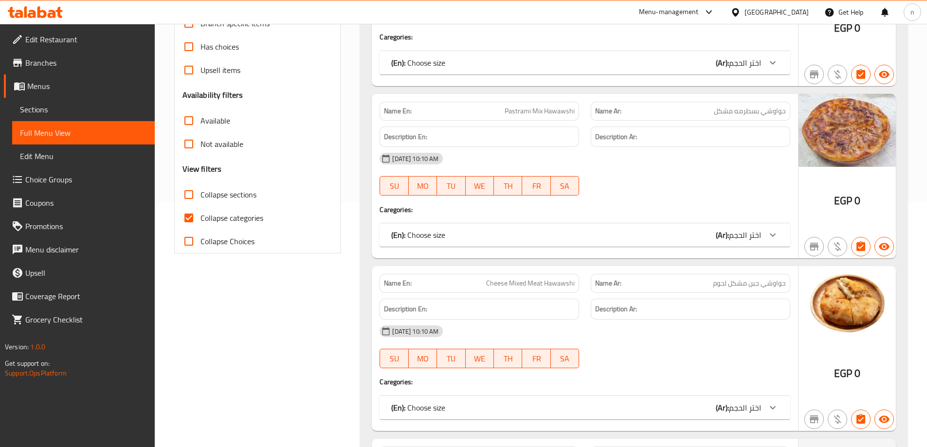
scroll to position [243, 0]
click at [250, 219] on span "Collapse categories" at bounding box center [231, 220] width 63 height 12
click at [200, 219] on input "Collapse categories" at bounding box center [188, 219] width 23 height 23
checkbox input "false"
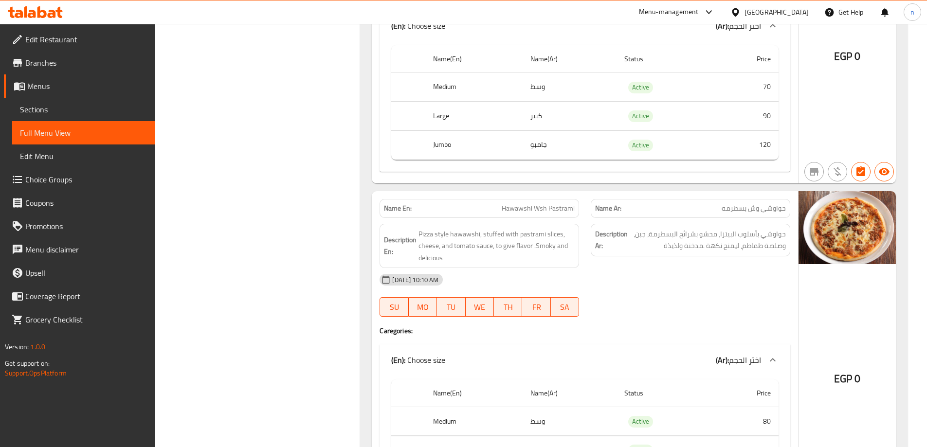
scroll to position [1703, 0]
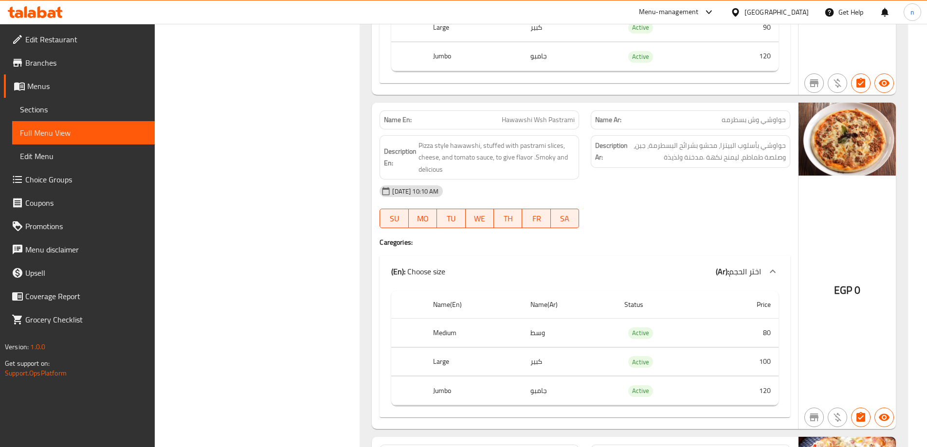
click at [501, 114] on div "Name En: Hawawshi Wsh Pastrami" at bounding box center [478, 119] width 199 height 19
click at [510, 121] on span "Hawawshi Wsh Pastrami" at bounding box center [538, 120] width 73 height 10
copy span "Hawawshi Wsh Pastrami"
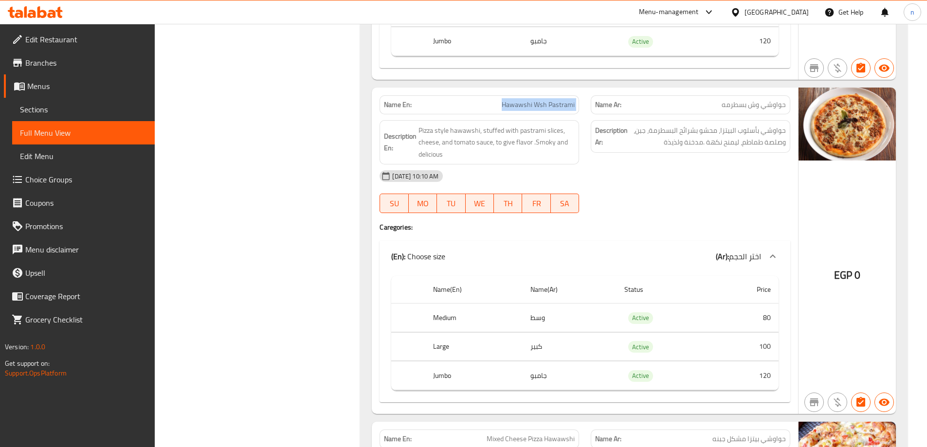
scroll to position [1694, 0]
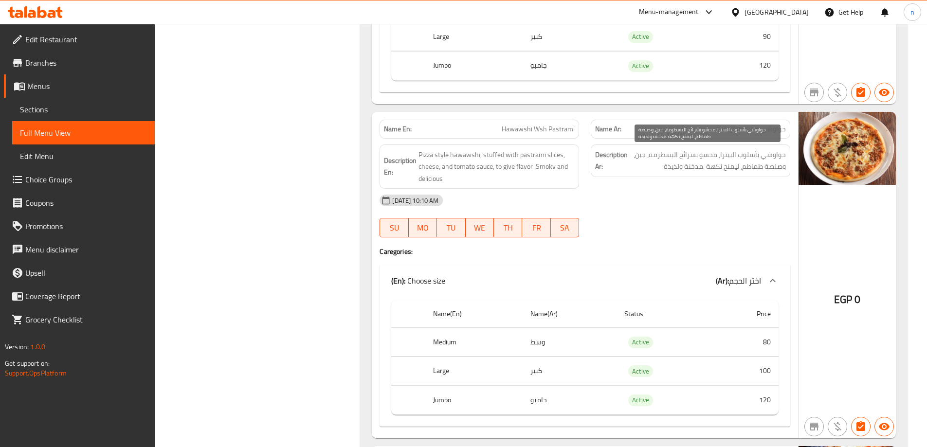
click at [704, 162] on span "حواوشي بأسلوب البيتزا، محشو بشرائح البسطرمة، جبن، وصلصة طماطم، ليمنح نكهة .مدخن…" at bounding box center [708, 161] width 156 height 24
click at [545, 131] on span "Hawawshi Wsh Pastrami" at bounding box center [538, 129] width 73 height 10
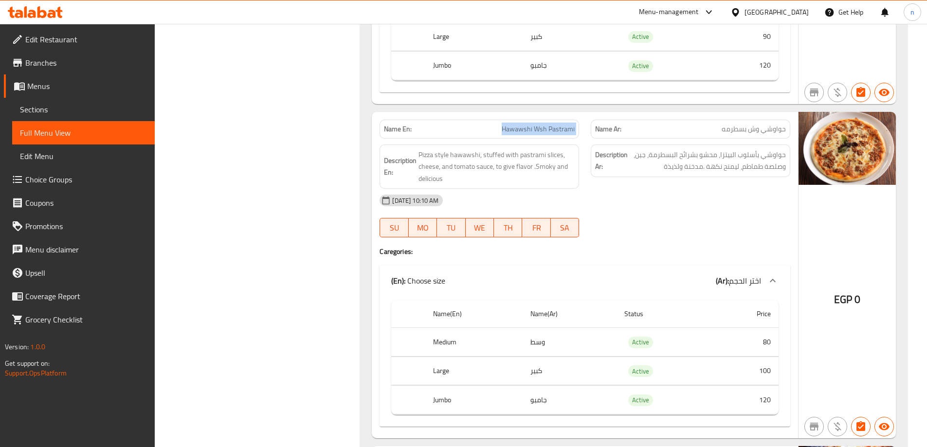
click at [545, 131] on span "Hawawshi Wsh Pastrami" at bounding box center [538, 129] width 73 height 10
copy span "Hawawshi Wsh Pastrami"
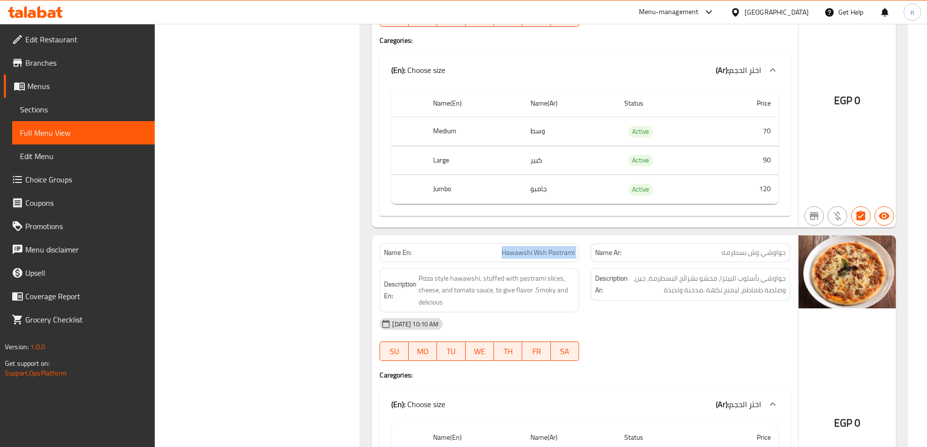
scroll to position [1645, 0]
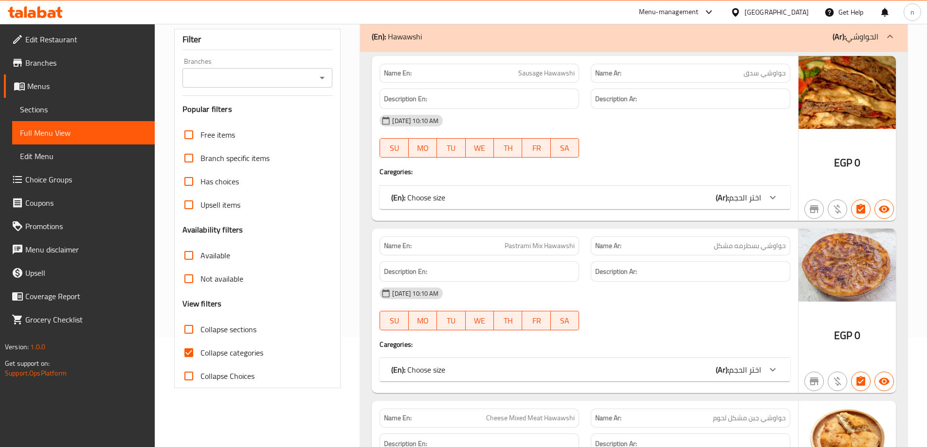
scroll to position [195, 0]
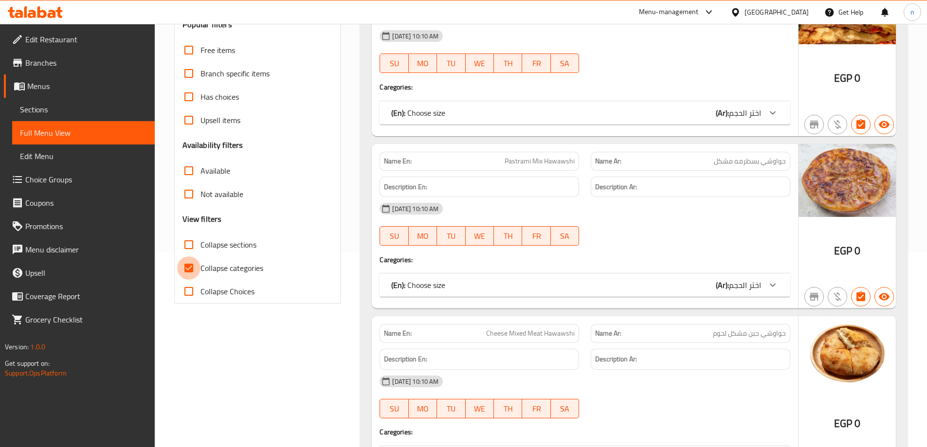
click at [199, 267] on input "Collapse categories" at bounding box center [188, 267] width 23 height 23
checkbox input "false"
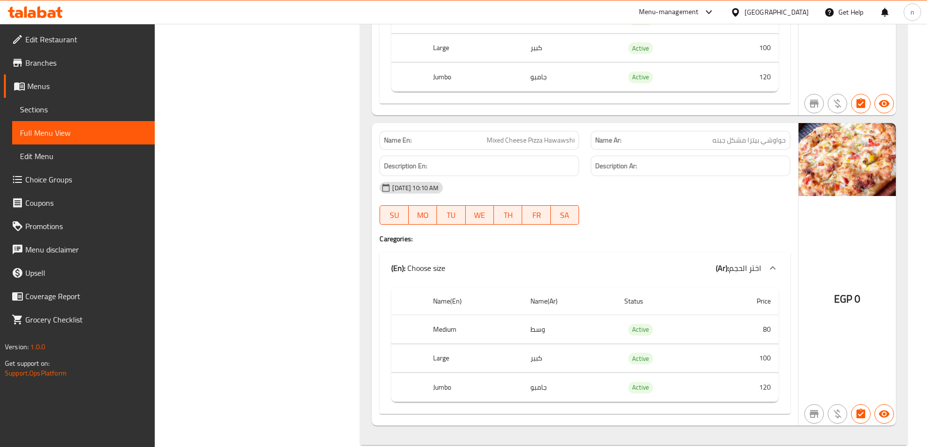
scroll to position [2010, 0]
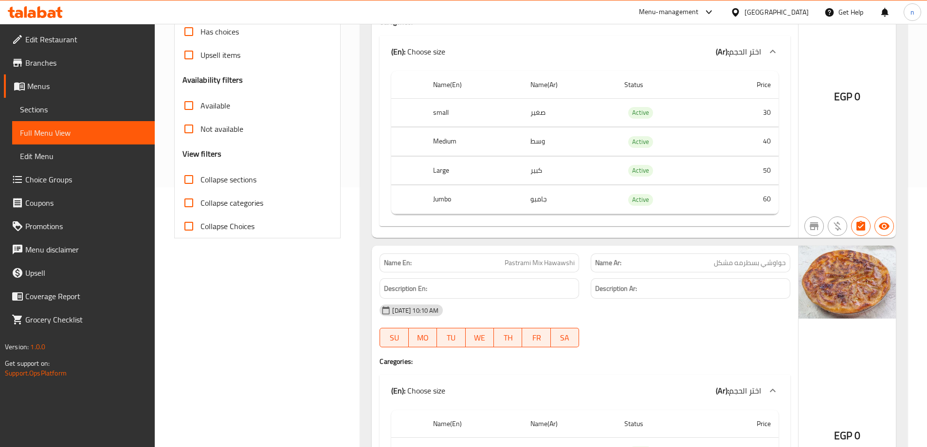
scroll to position [341, 0]
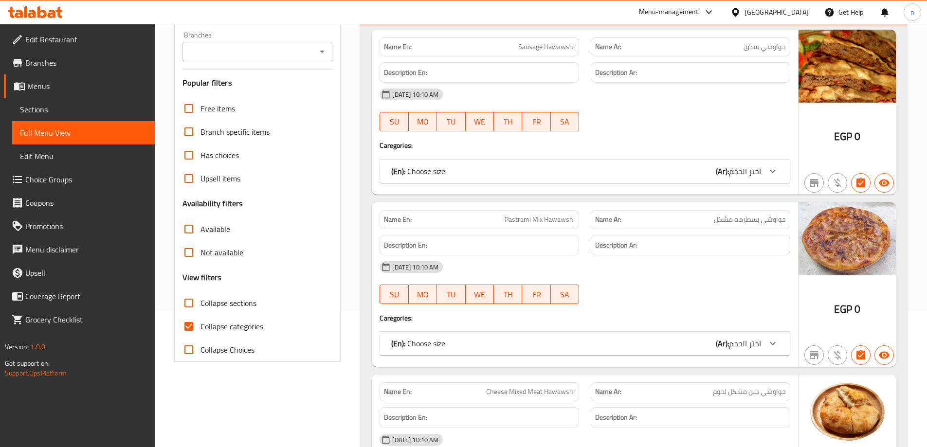
scroll to position [168, 0]
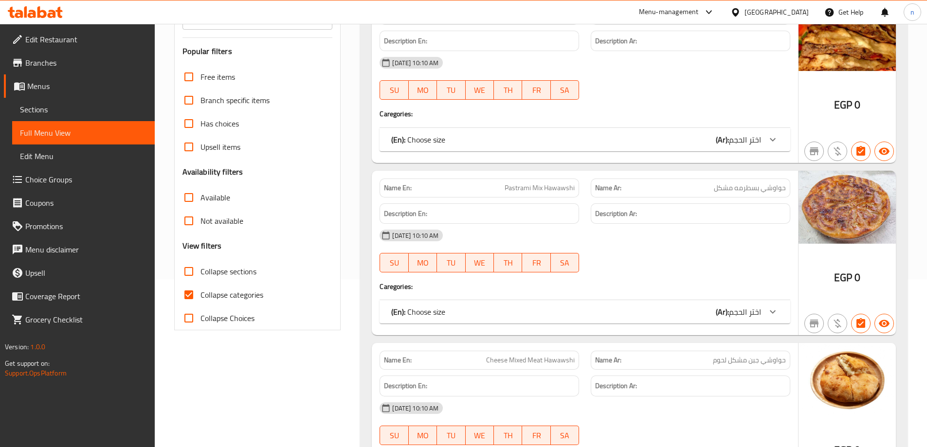
click at [190, 296] on input "Collapse categories" at bounding box center [188, 294] width 23 height 23
checkbox input "false"
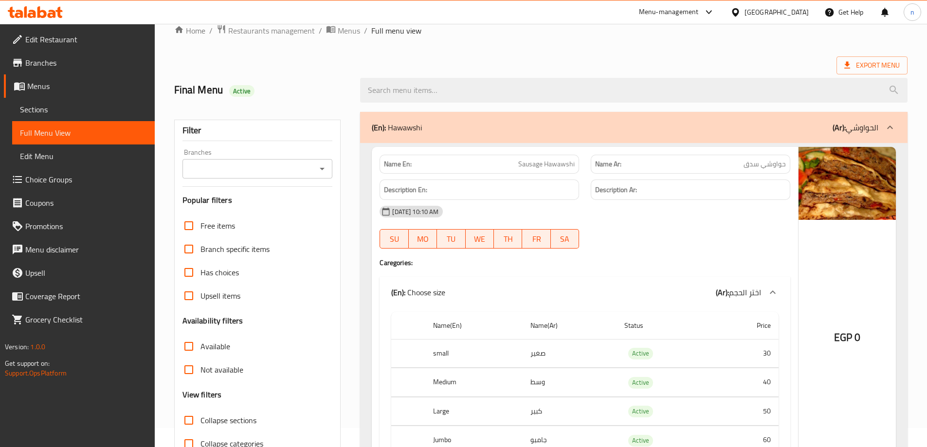
scroll to position [0, 0]
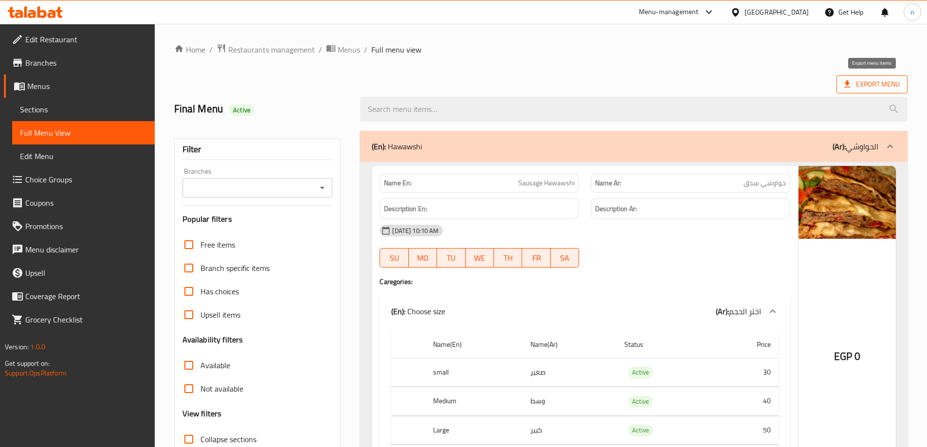
click at [876, 77] on span "Export Menu" at bounding box center [871, 84] width 71 height 18
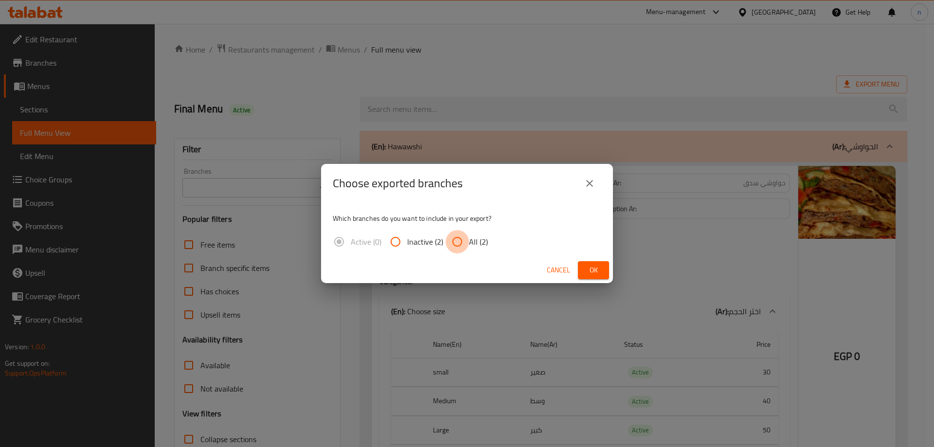
click at [464, 242] on input "All (2)" at bounding box center [457, 241] width 23 height 23
radio input "true"
click at [602, 270] on button "Ok" at bounding box center [593, 270] width 31 height 18
